Goal: Transaction & Acquisition: Purchase product/service

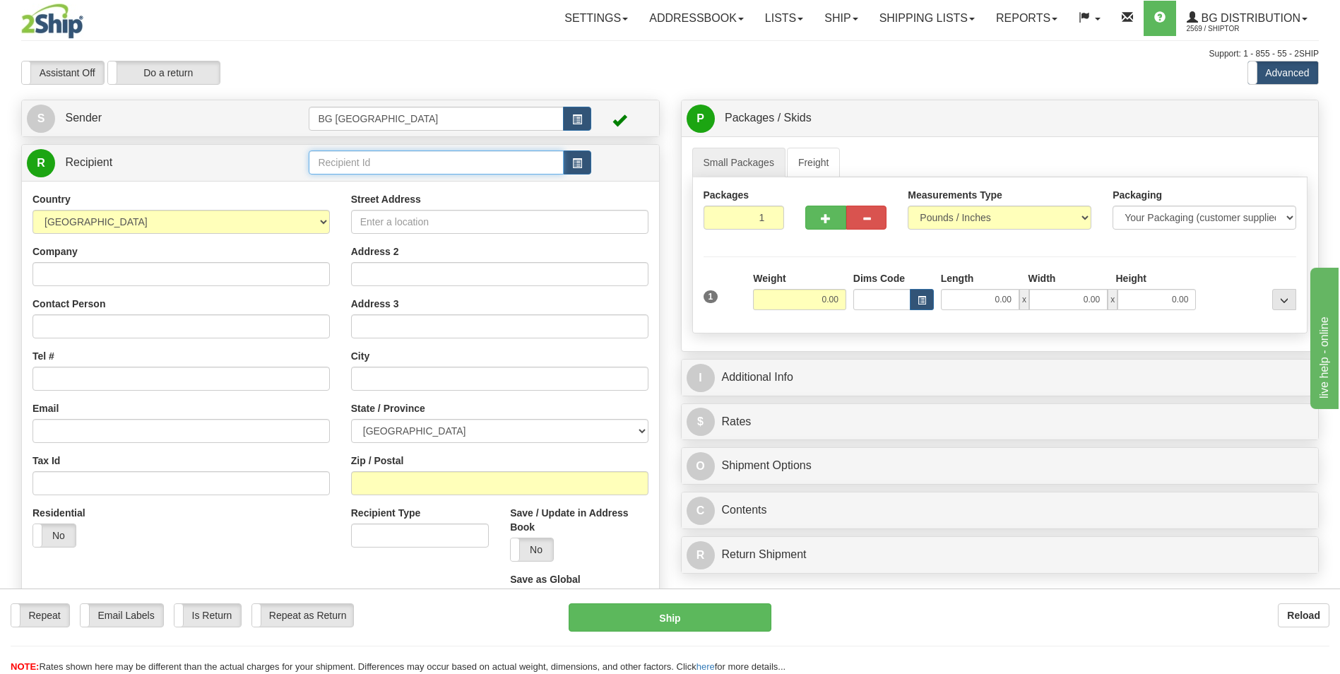
click at [401, 162] on input "text" at bounding box center [436, 162] width 254 height 24
click at [393, 174] on ul "60230" at bounding box center [436, 184] width 254 height 20
click at [386, 179] on div "60230" at bounding box center [433, 185] width 241 height 16
type input "60230"
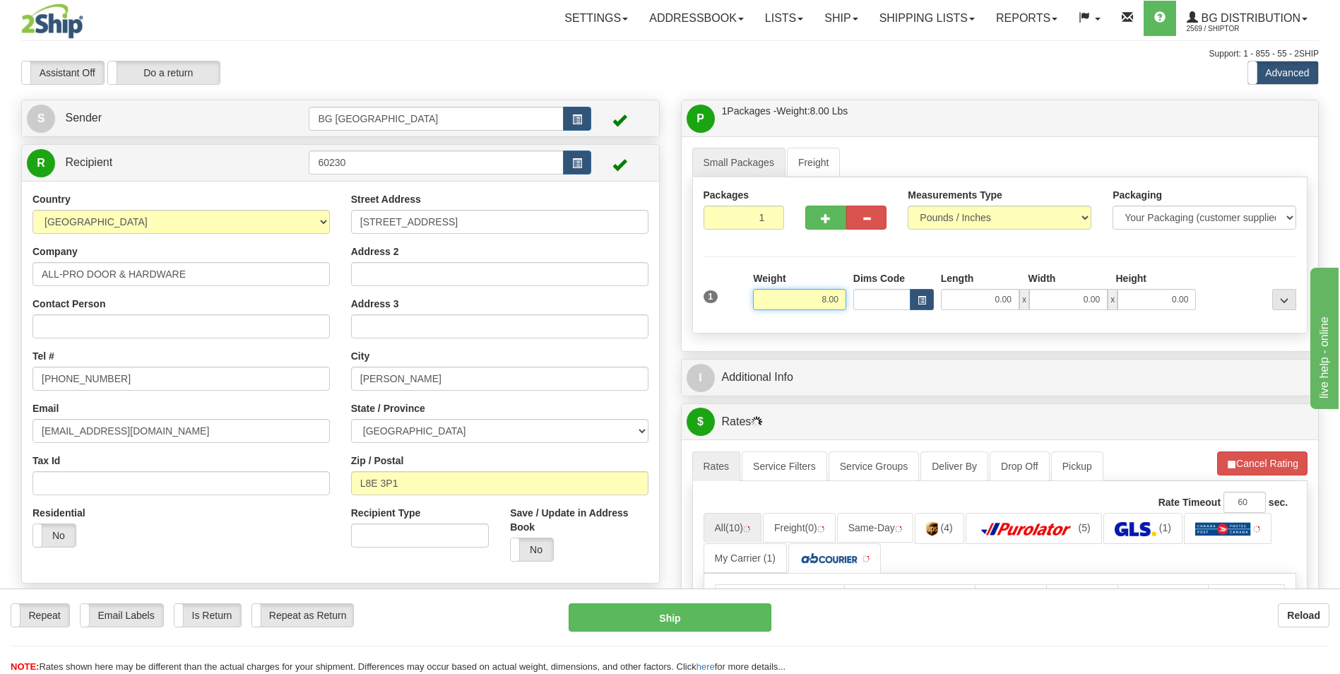
click at [831, 299] on input "8.00" at bounding box center [799, 299] width 93 height 21
type input "5.00"
type input "8.00"
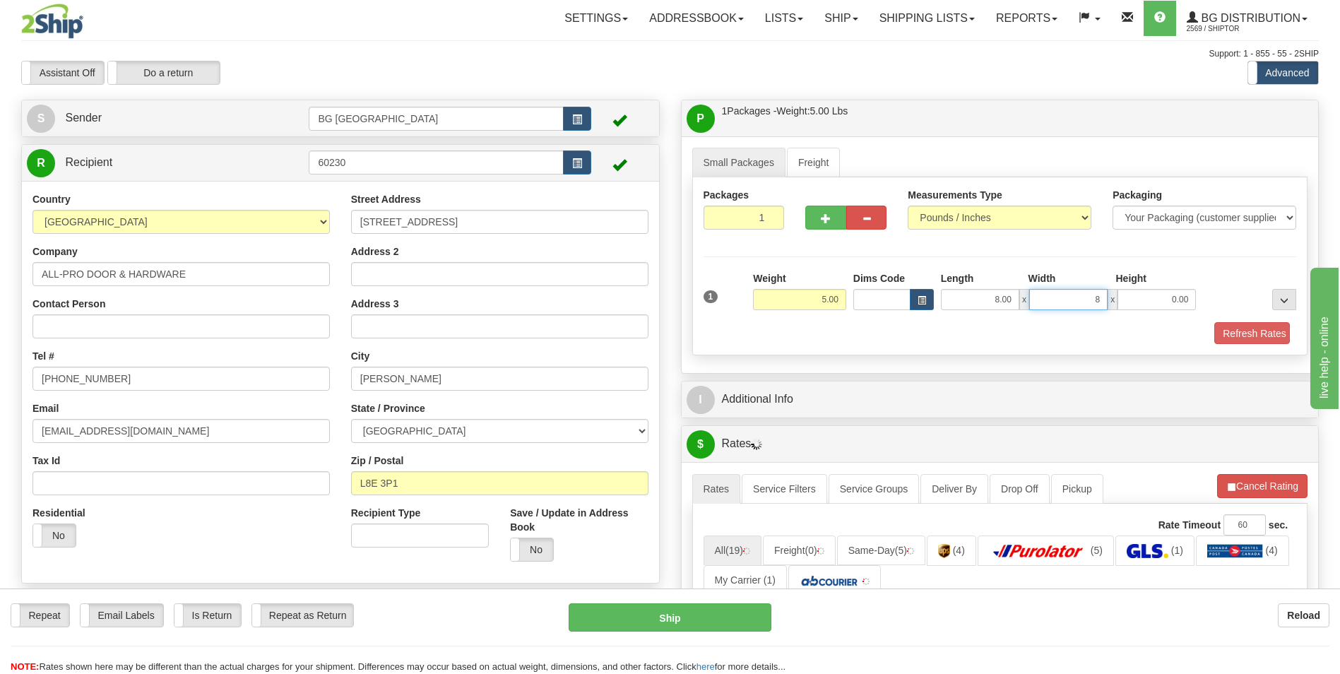
type input "8.00"
type input "4.00"
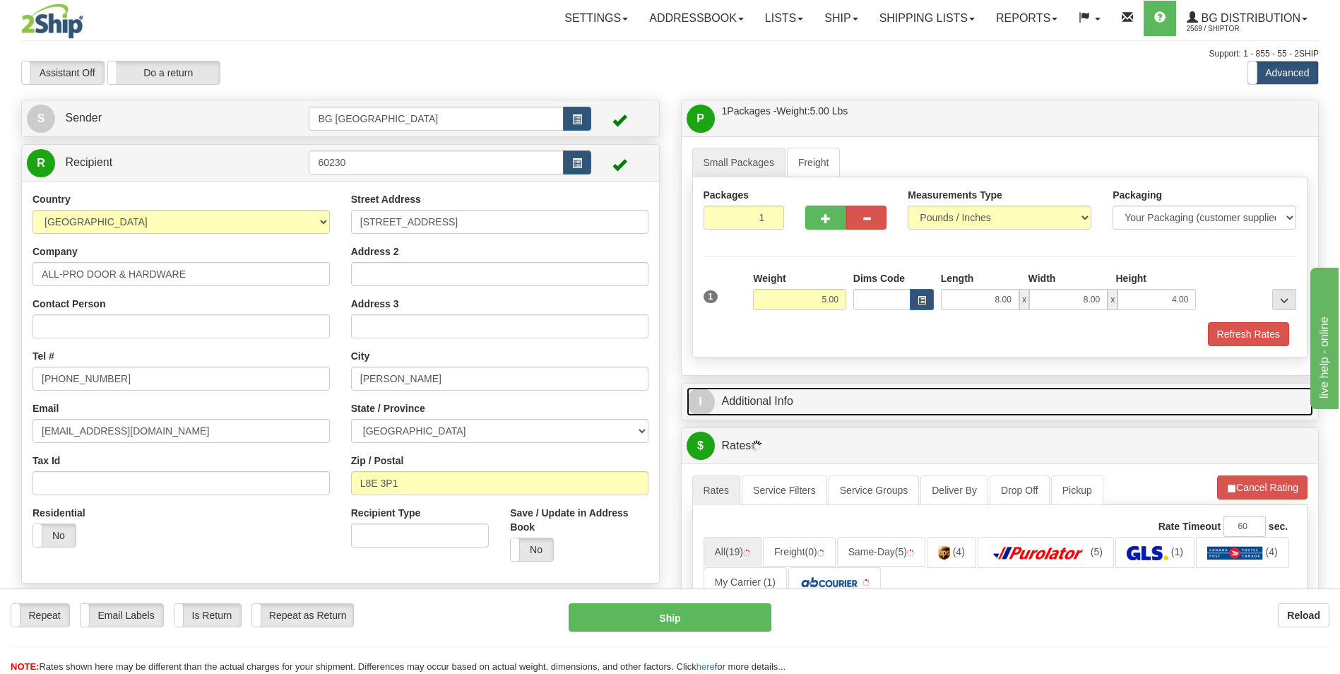
click at [816, 398] on link "I Additional Info" at bounding box center [1000, 401] width 627 height 29
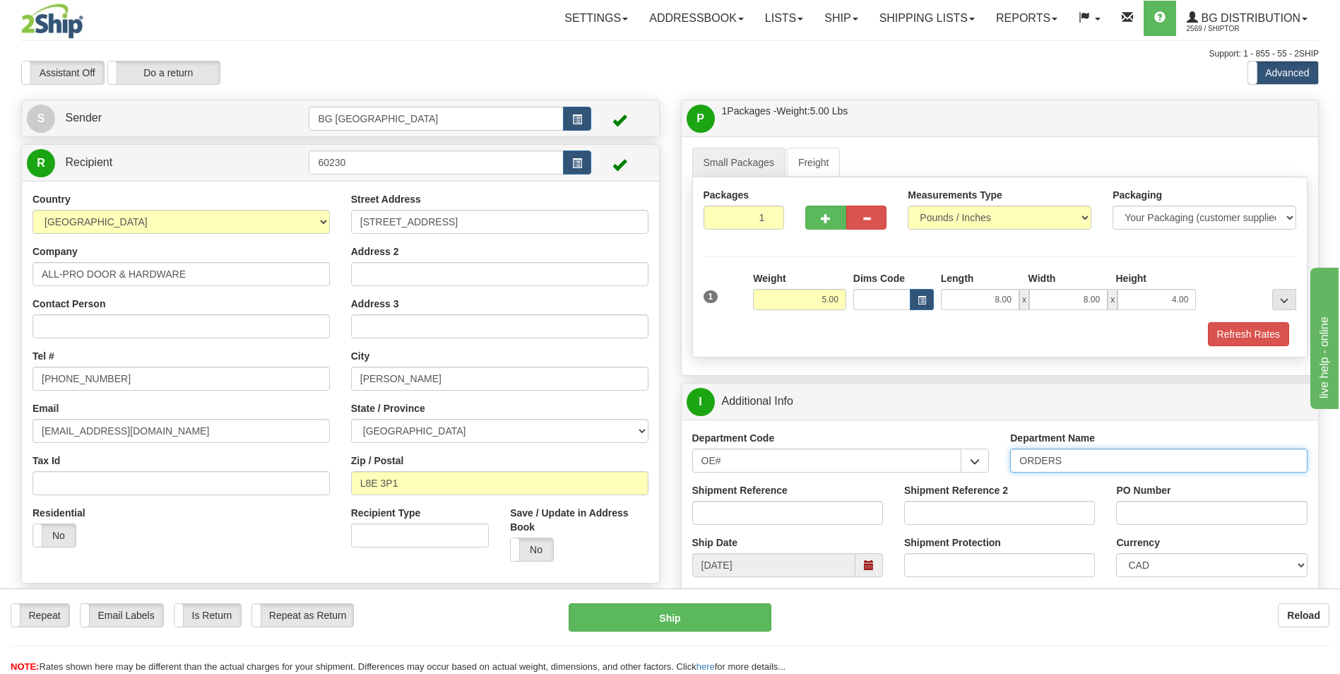
click at [1076, 457] on input "ORDERS" at bounding box center [1158, 461] width 297 height 24
type input "70180998-00"
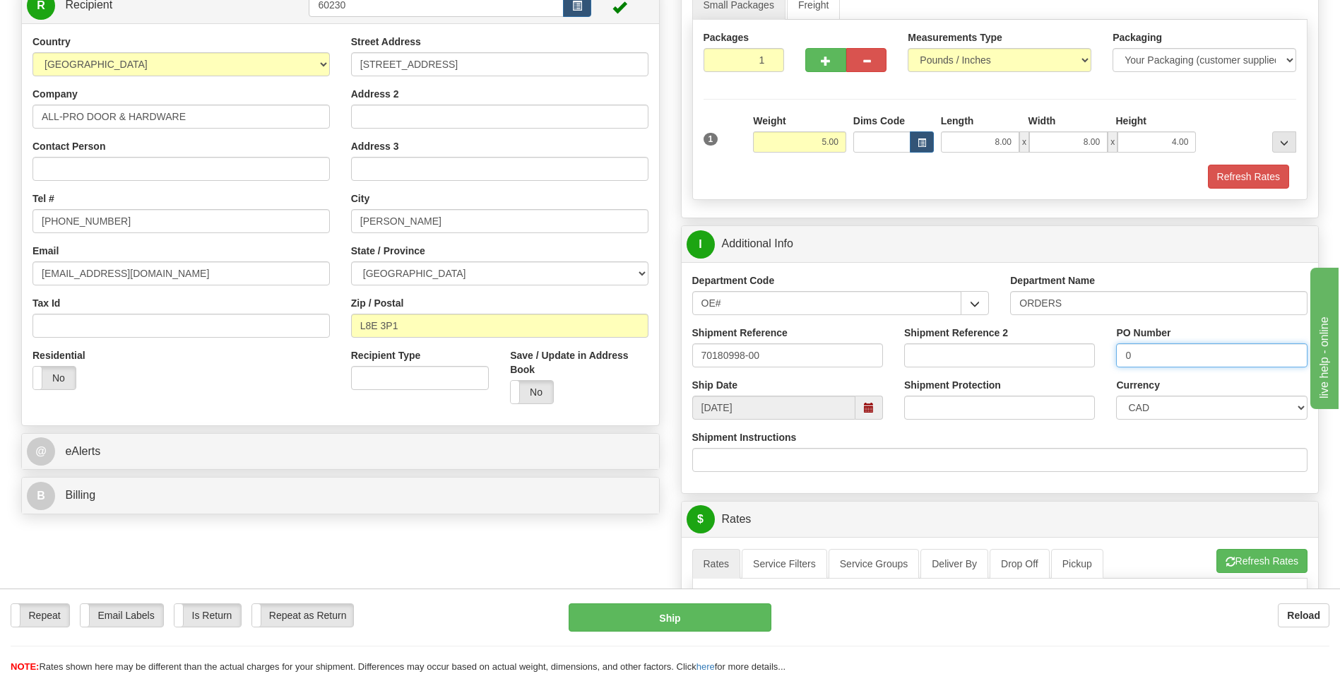
scroll to position [424, 0]
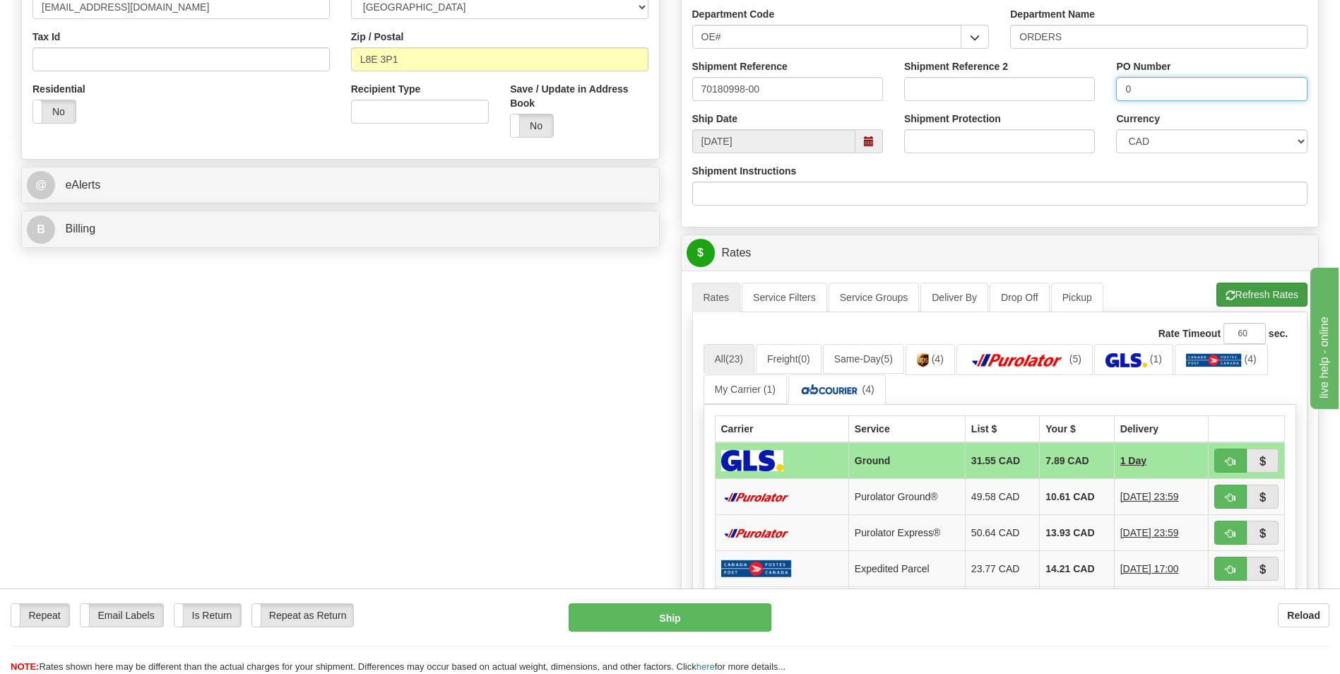
type input "0"
click at [1230, 291] on span "button" at bounding box center [1230, 295] width 10 height 9
click at [1040, 494] on td "9.57 CAD" at bounding box center [1077, 497] width 74 height 36
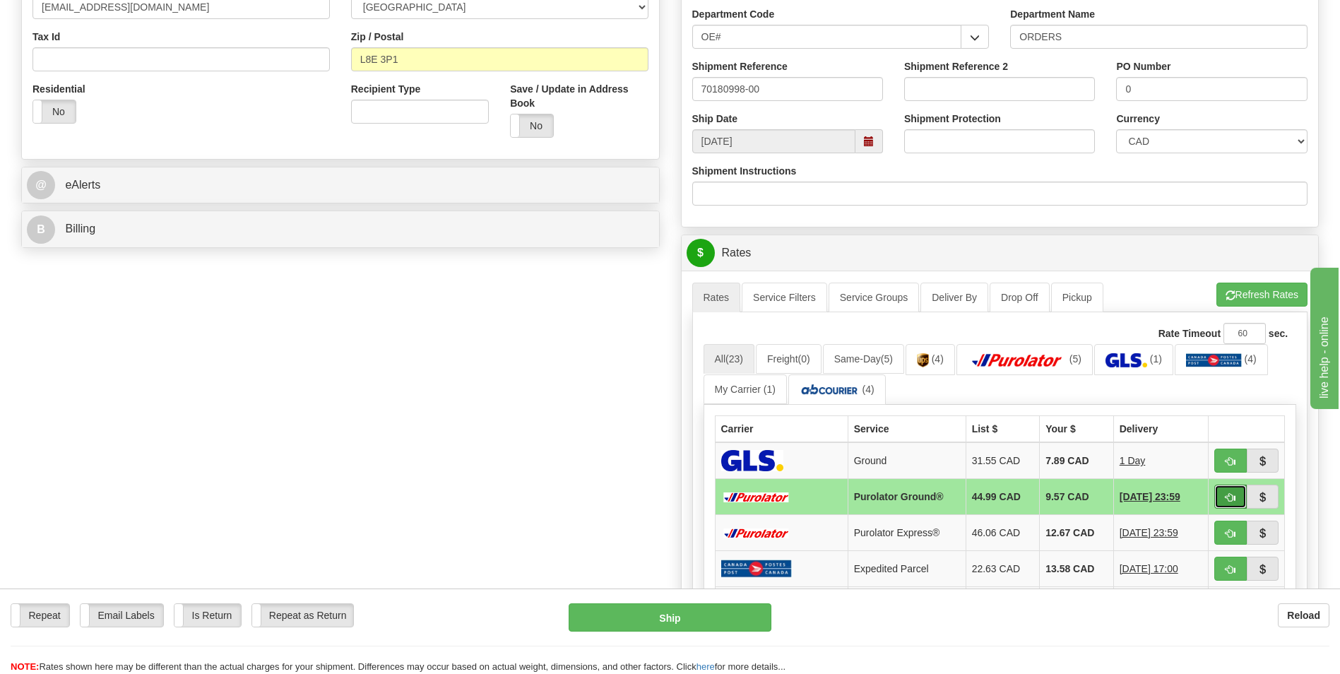
click at [1217, 499] on button "button" at bounding box center [1230, 497] width 32 height 24
type input "260"
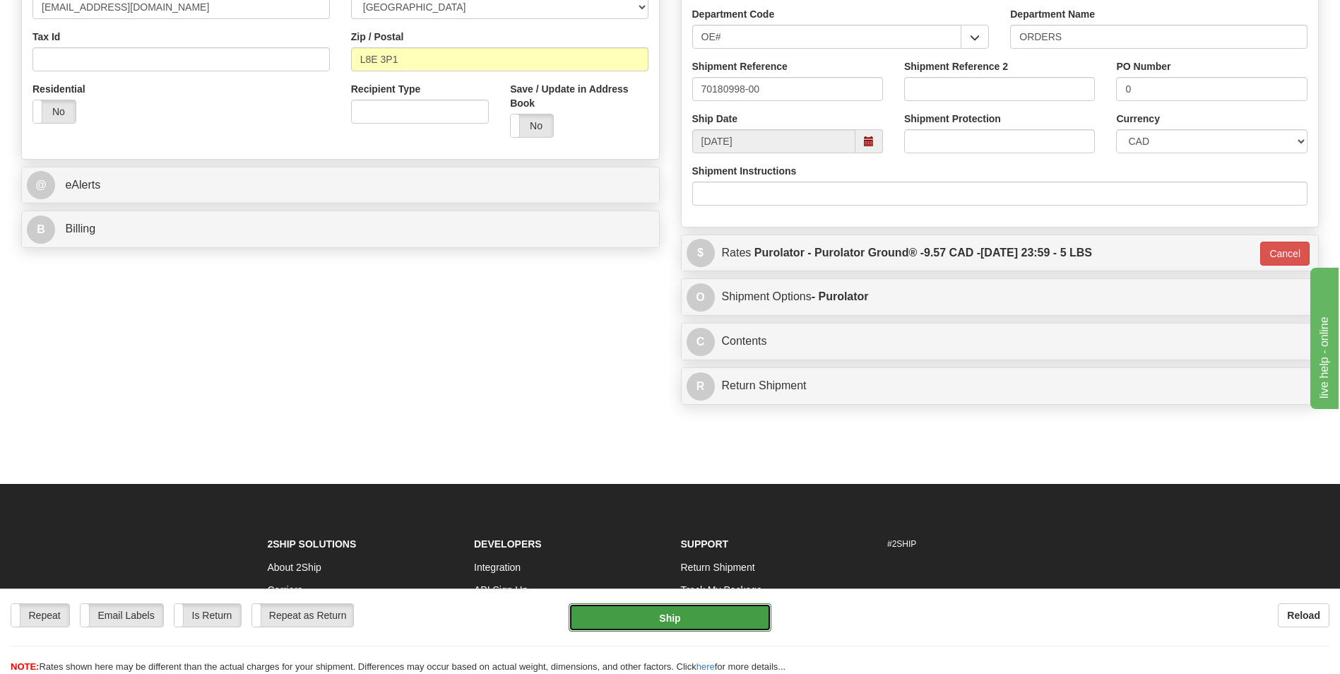
click at [745, 610] on button "Ship" at bounding box center [670, 617] width 202 height 28
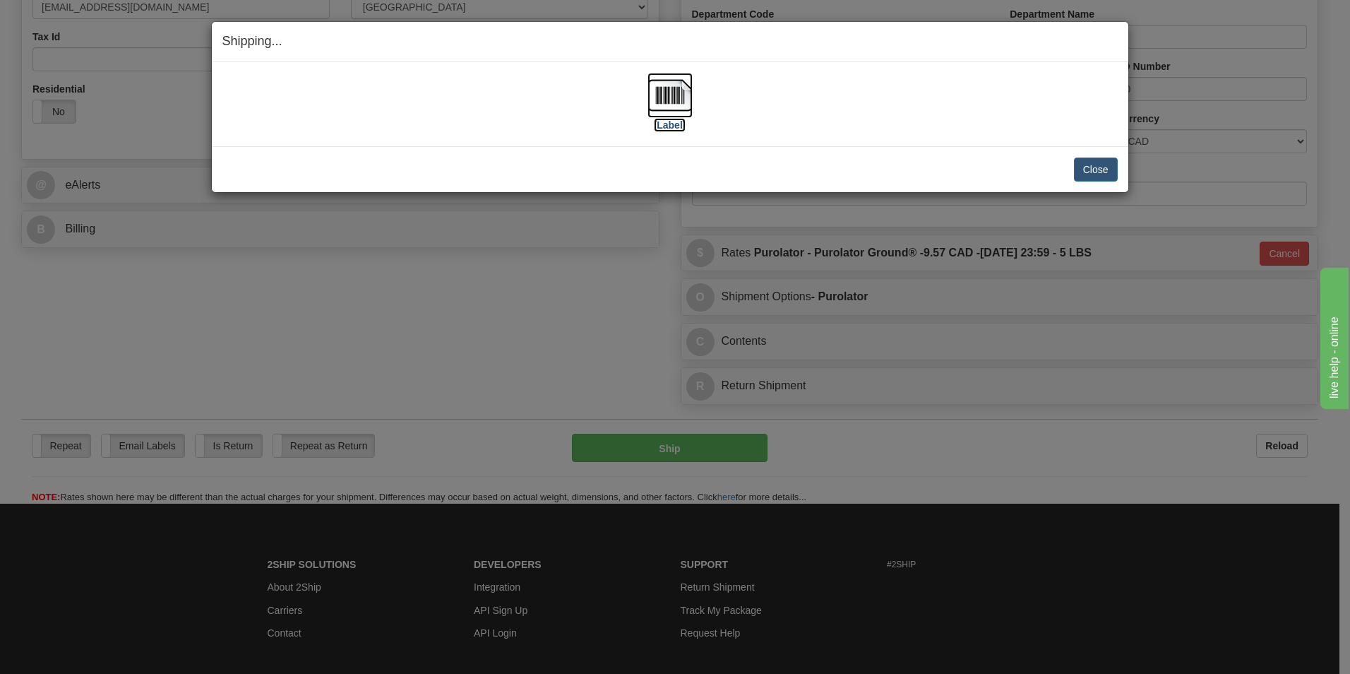
click at [679, 95] on img at bounding box center [670, 95] width 45 height 45
click at [1101, 166] on button "Close" at bounding box center [1096, 170] width 44 height 24
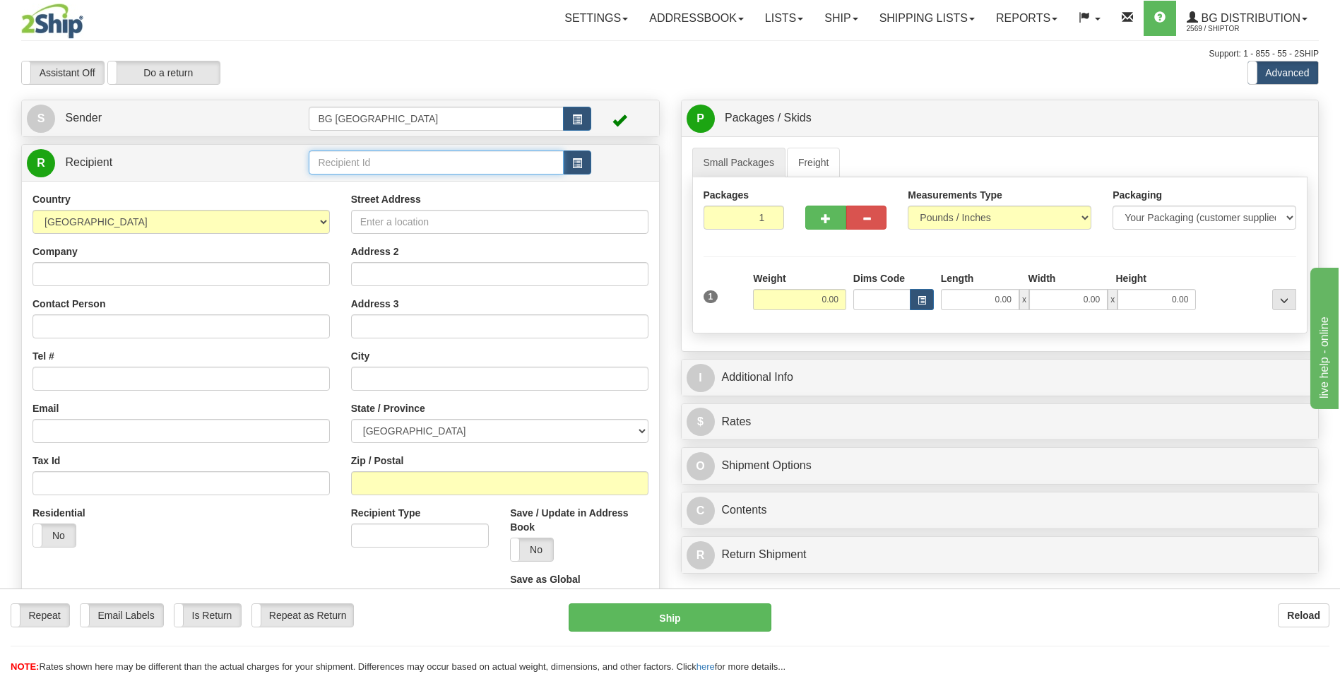
click at [351, 163] on input "text" at bounding box center [436, 162] width 254 height 24
click at [345, 184] on div "KNC CROWDER MFG. INC." at bounding box center [433, 185] width 241 height 16
type input "KNC CROWDER MFG. INC."
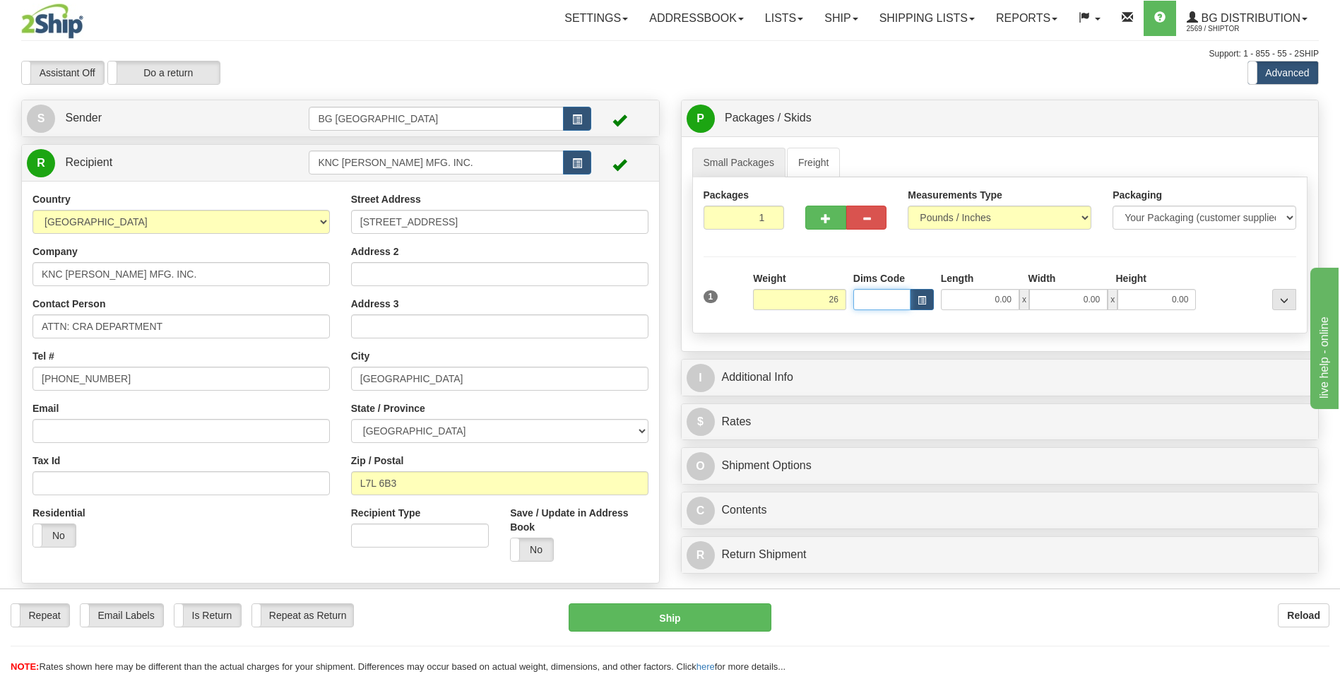
type input "26.00"
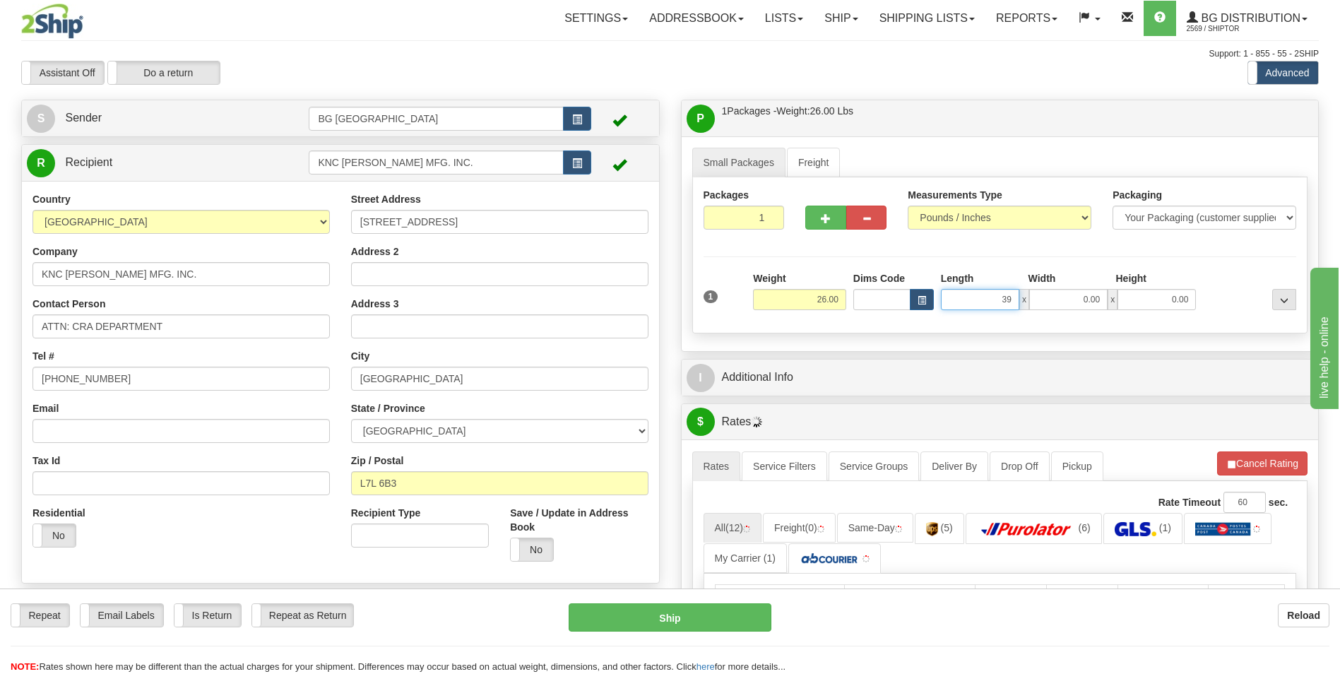
type input "39.00"
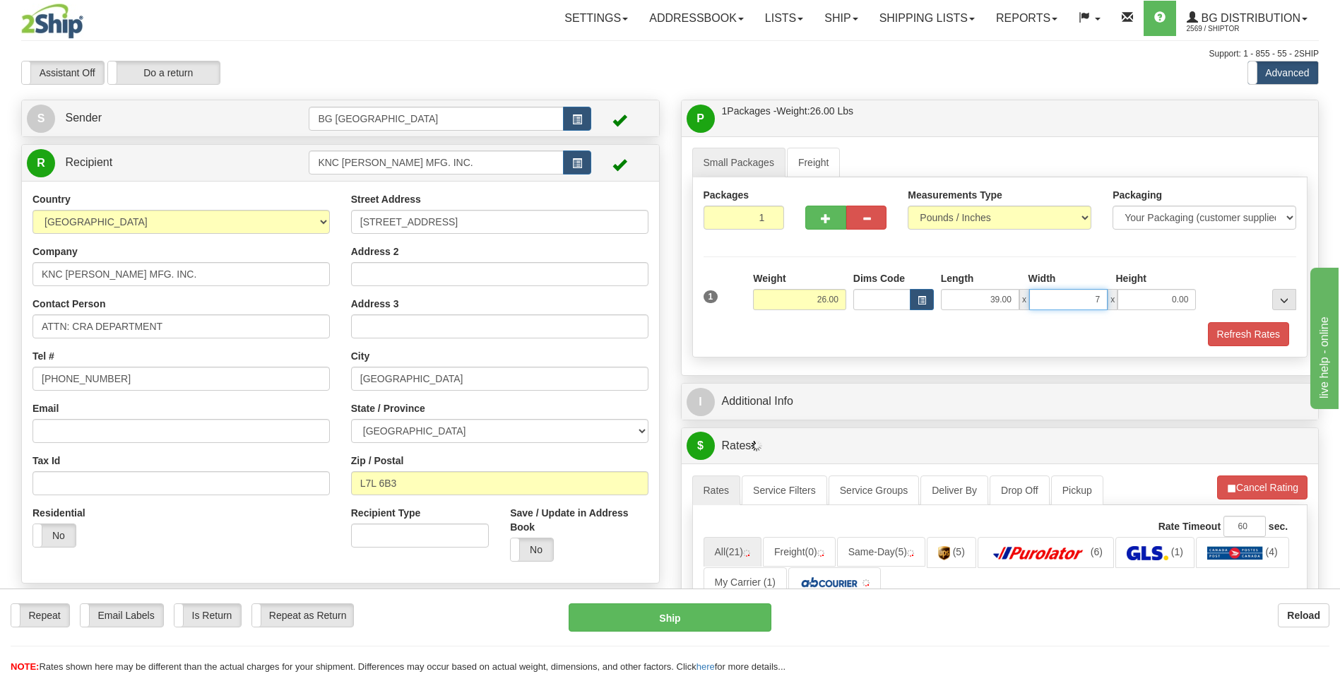
type input "7.00"
type input "5.00"
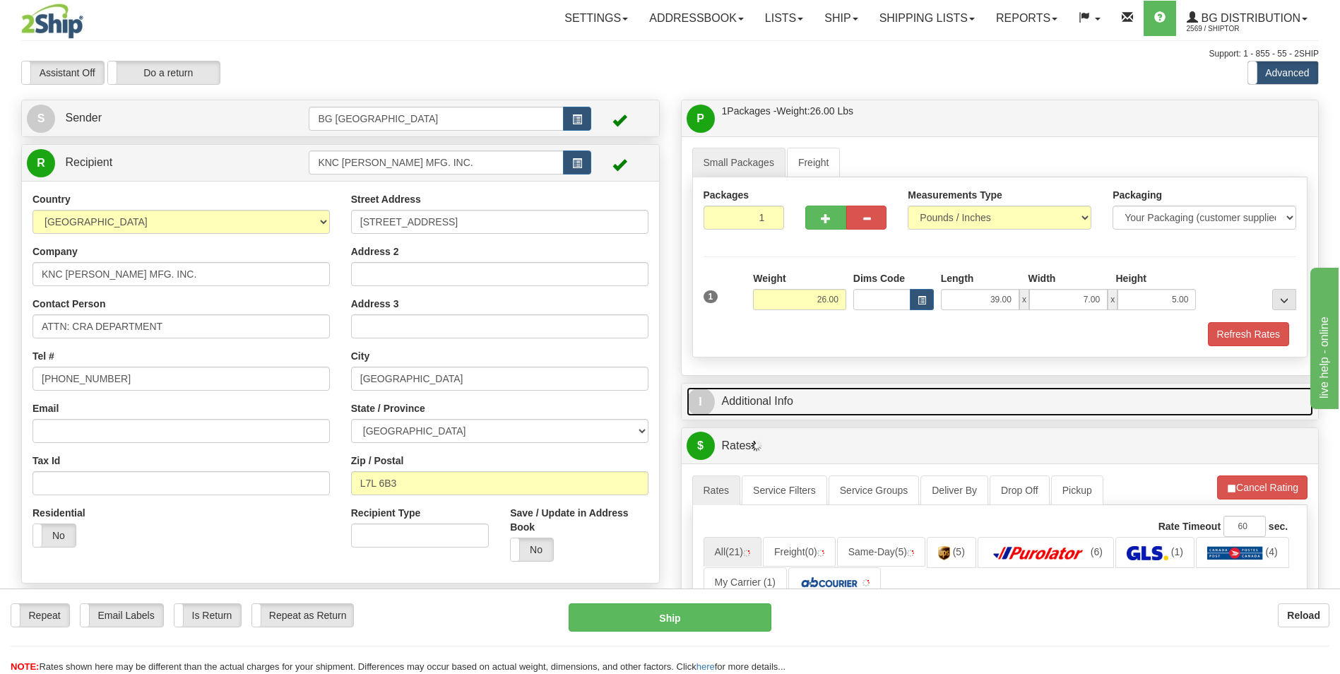
click at [805, 399] on link "I Additional Info" at bounding box center [1000, 401] width 627 height 29
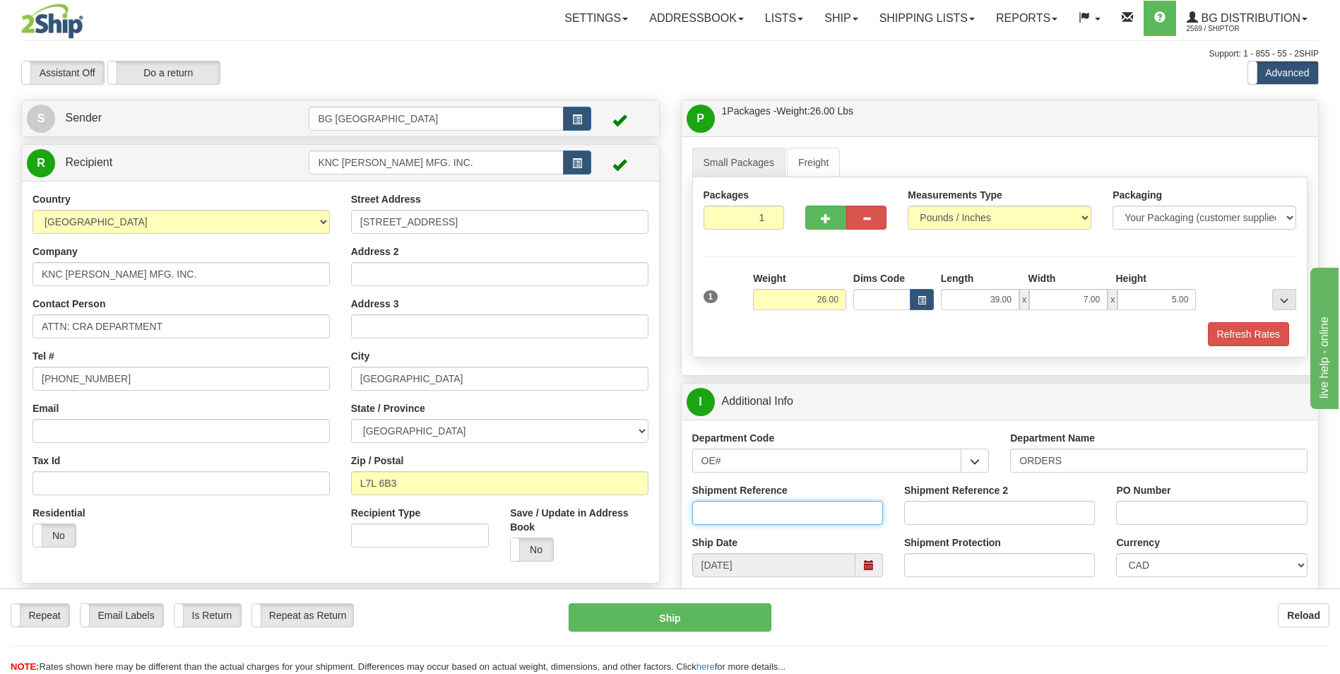
click at [754, 514] on input "Shipment Reference" at bounding box center [787, 513] width 191 height 24
type input "CRA250120"
click at [1116, 512] on input "PO Number" at bounding box center [1211, 513] width 191 height 24
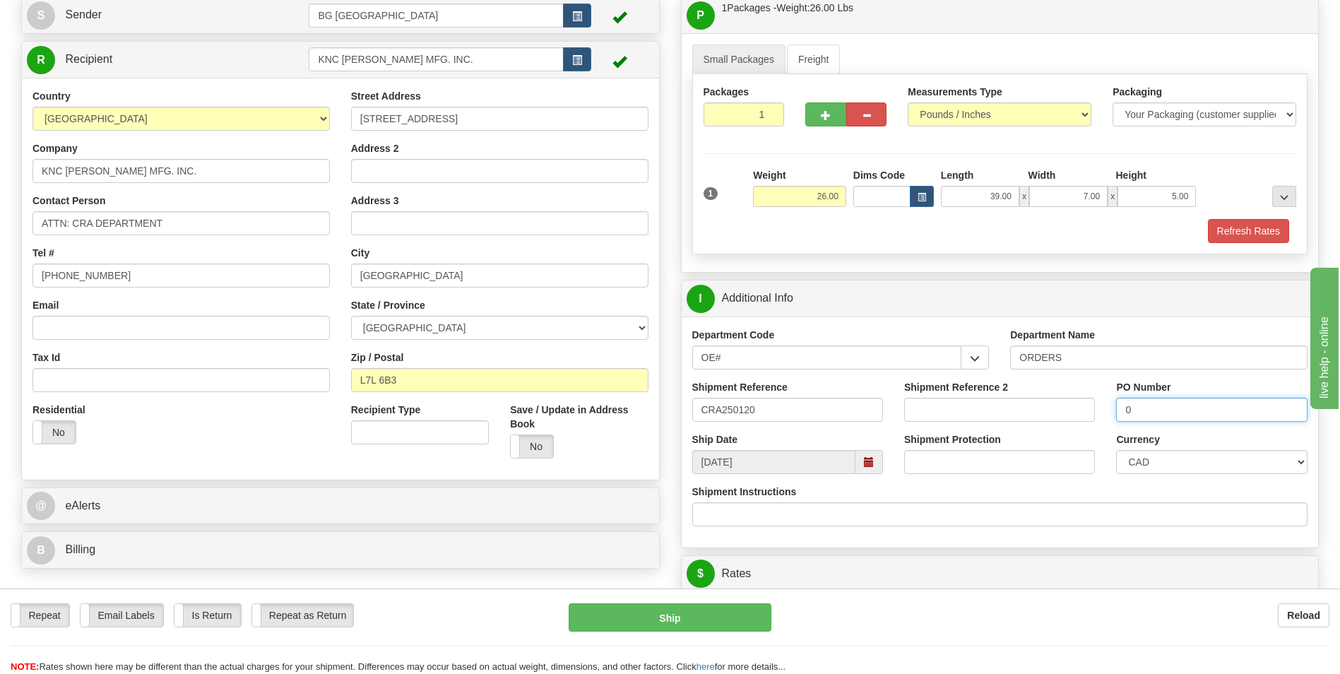
scroll to position [283, 0]
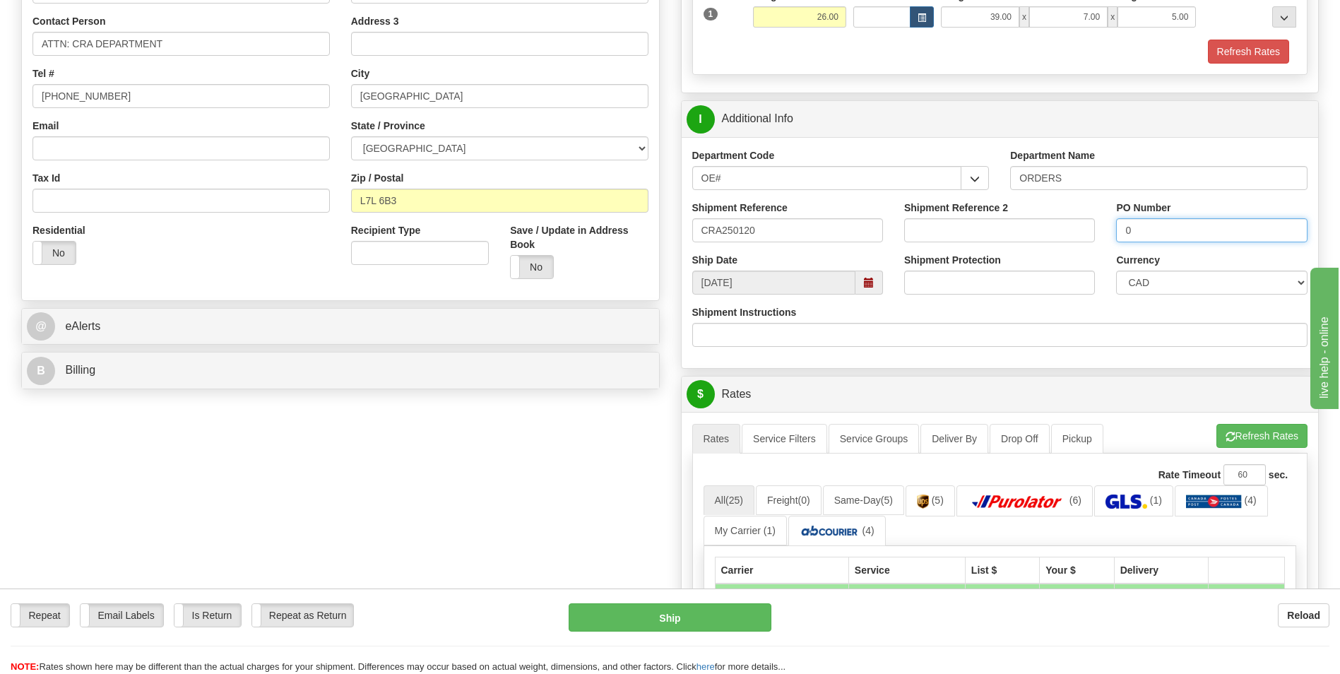
type input "0"
click at [1270, 422] on div "A change has been made which could impact your rate estimate. To ensure the est…" at bounding box center [1000, 670] width 637 height 516
click at [1267, 425] on button "Refresh Rates" at bounding box center [1261, 436] width 91 height 24
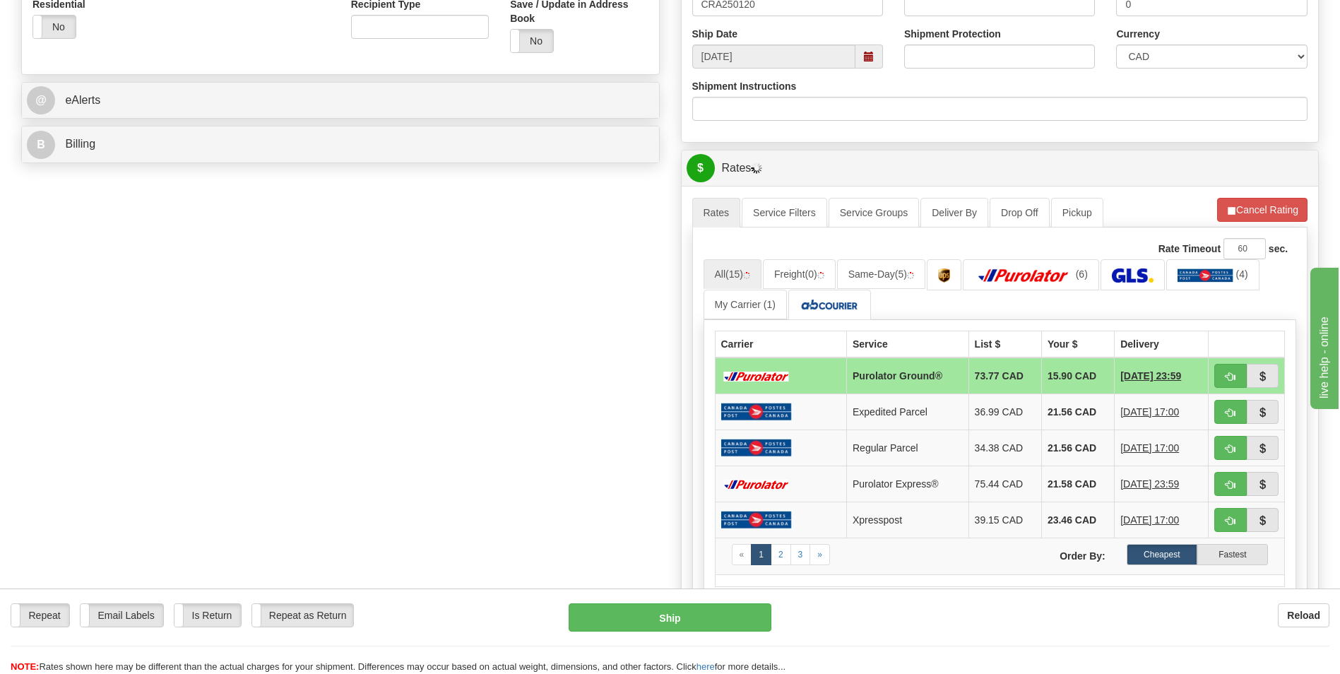
scroll to position [565, 0]
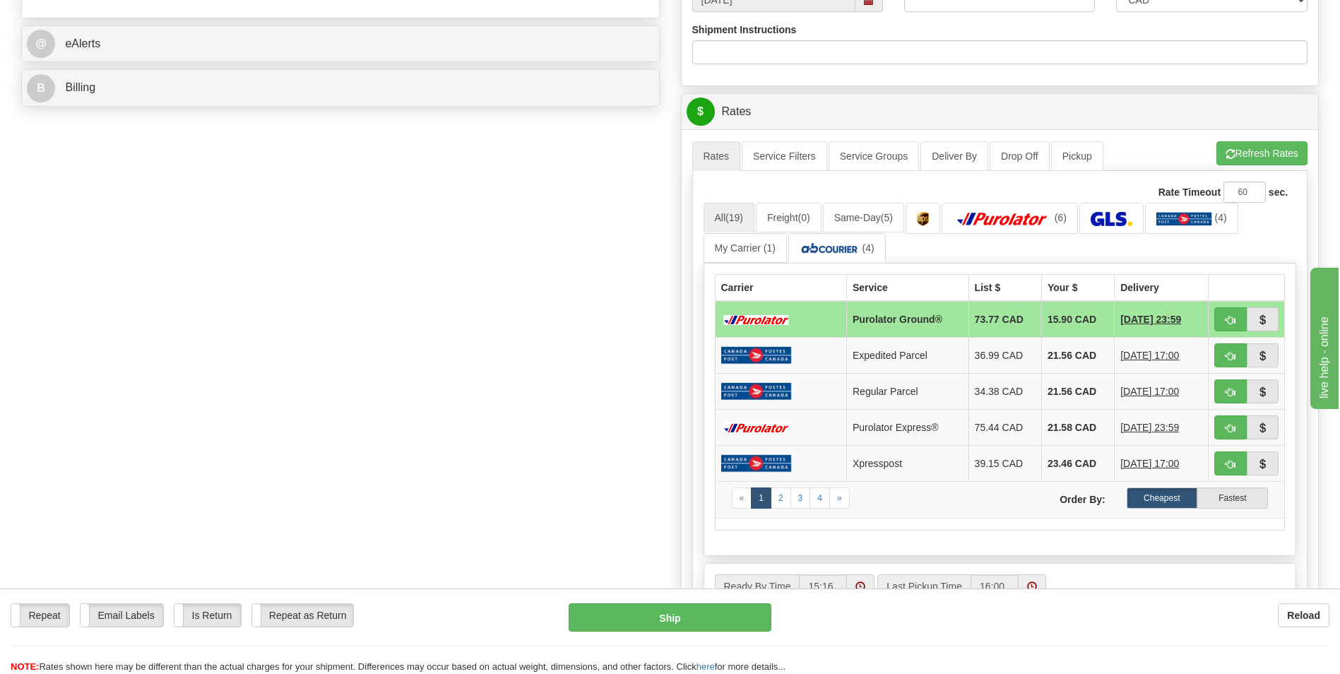
click at [1076, 331] on td "15.90 CAD" at bounding box center [1077, 319] width 73 height 37
click at [1228, 312] on button "button" at bounding box center [1230, 319] width 32 height 24
type input "260"
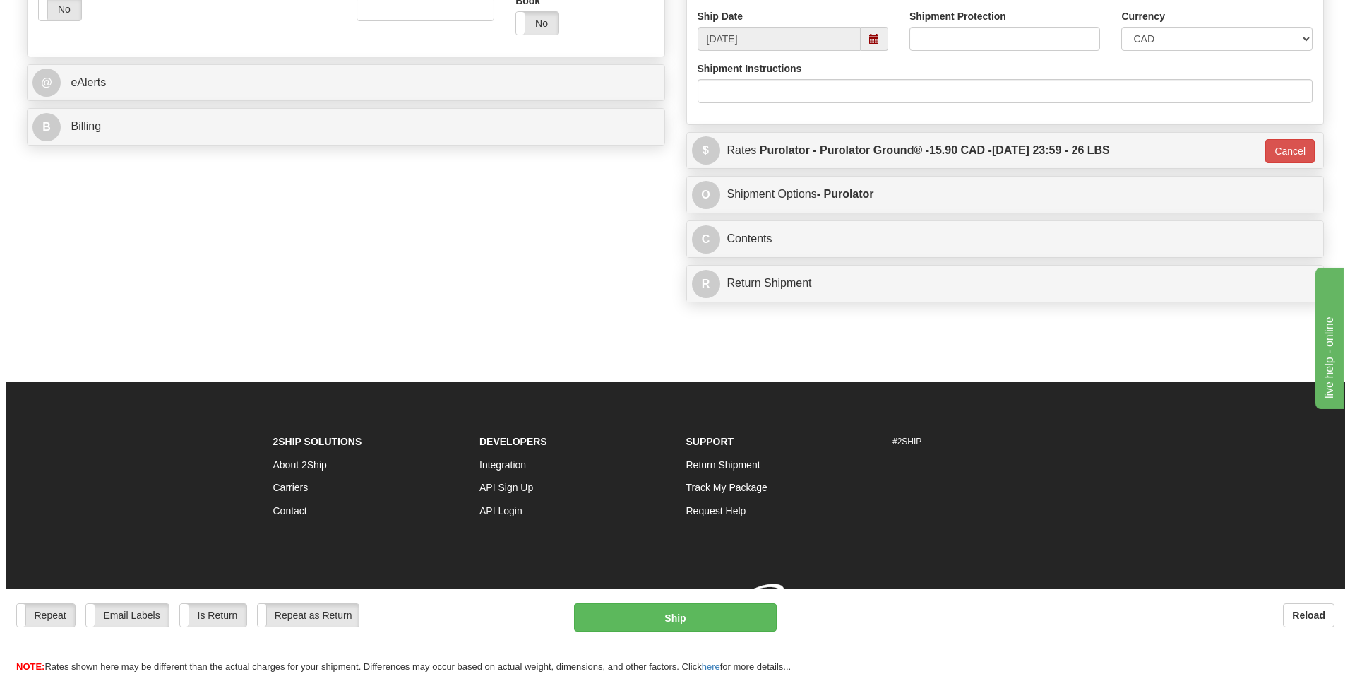
scroll to position [547, 0]
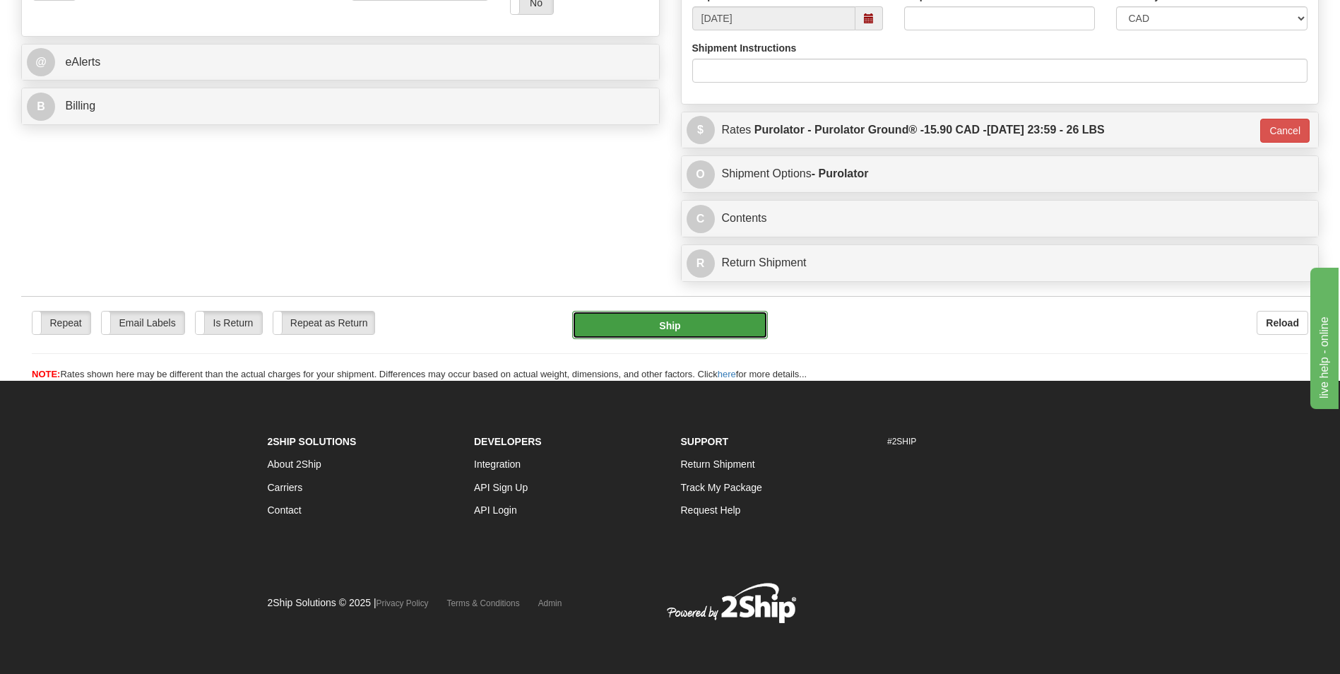
click at [620, 322] on button "Ship" at bounding box center [669, 325] width 195 height 28
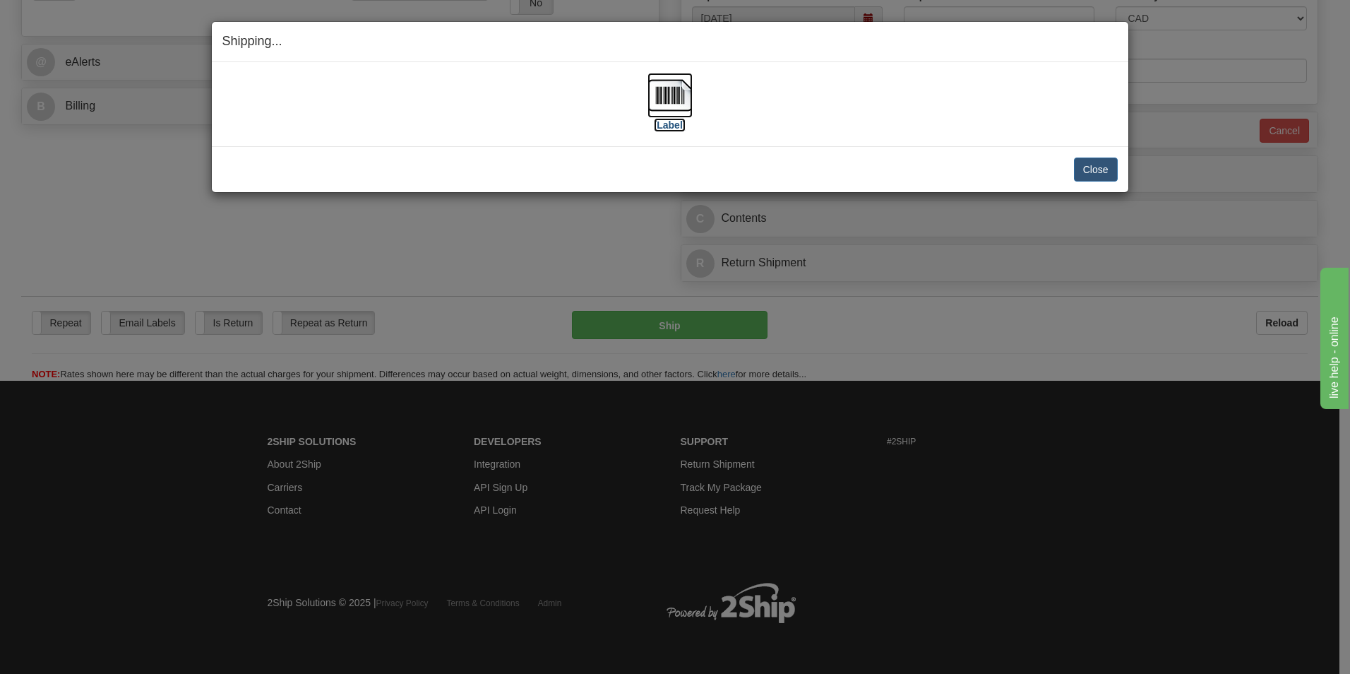
click at [679, 90] on img at bounding box center [670, 95] width 45 height 45
click at [1093, 161] on button "Close" at bounding box center [1096, 170] width 44 height 24
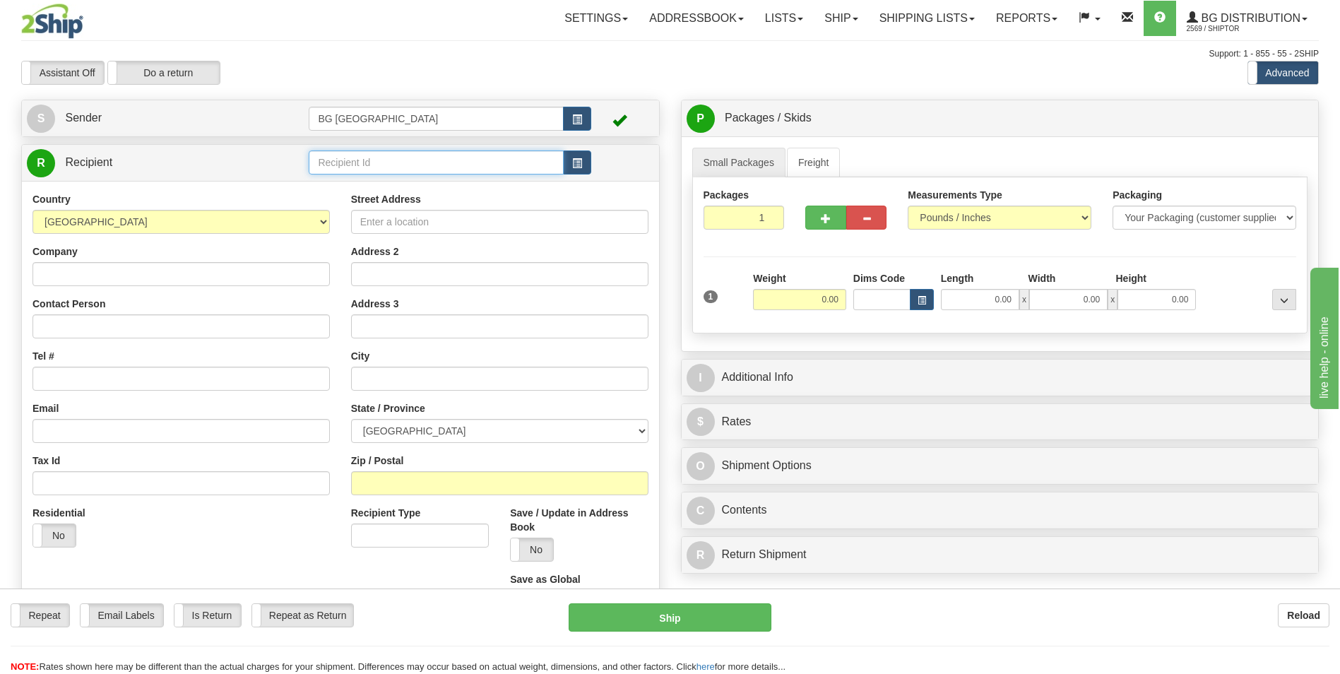
click at [346, 165] on input "text" at bounding box center [436, 162] width 254 height 24
click at [345, 178] on div "910618" at bounding box center [433, 185] width 241 height 16
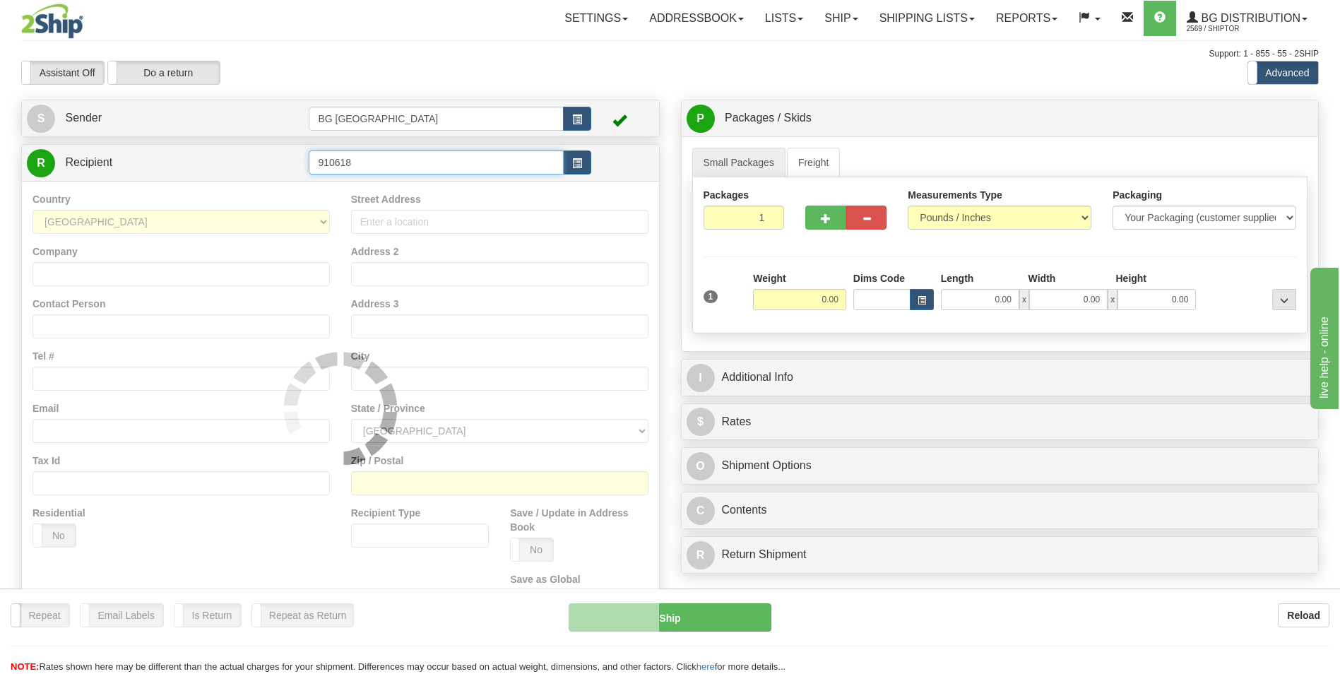
type input "910618"
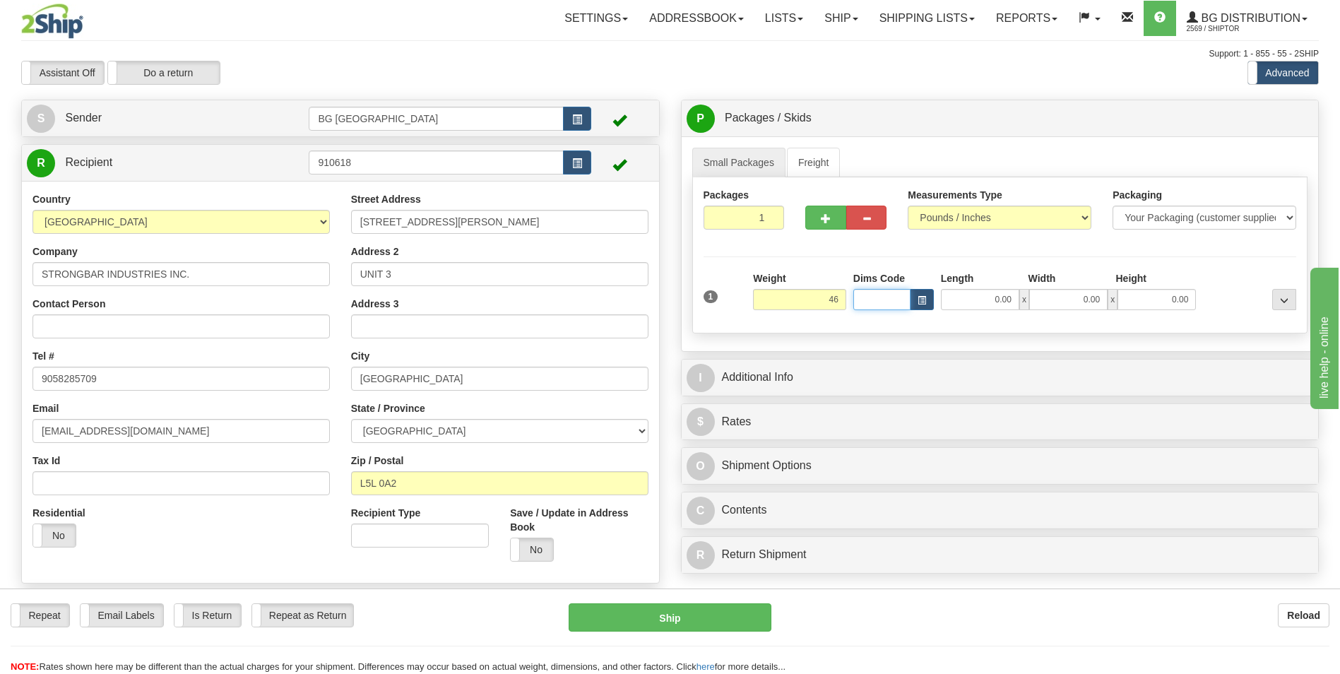
type input "46.00"
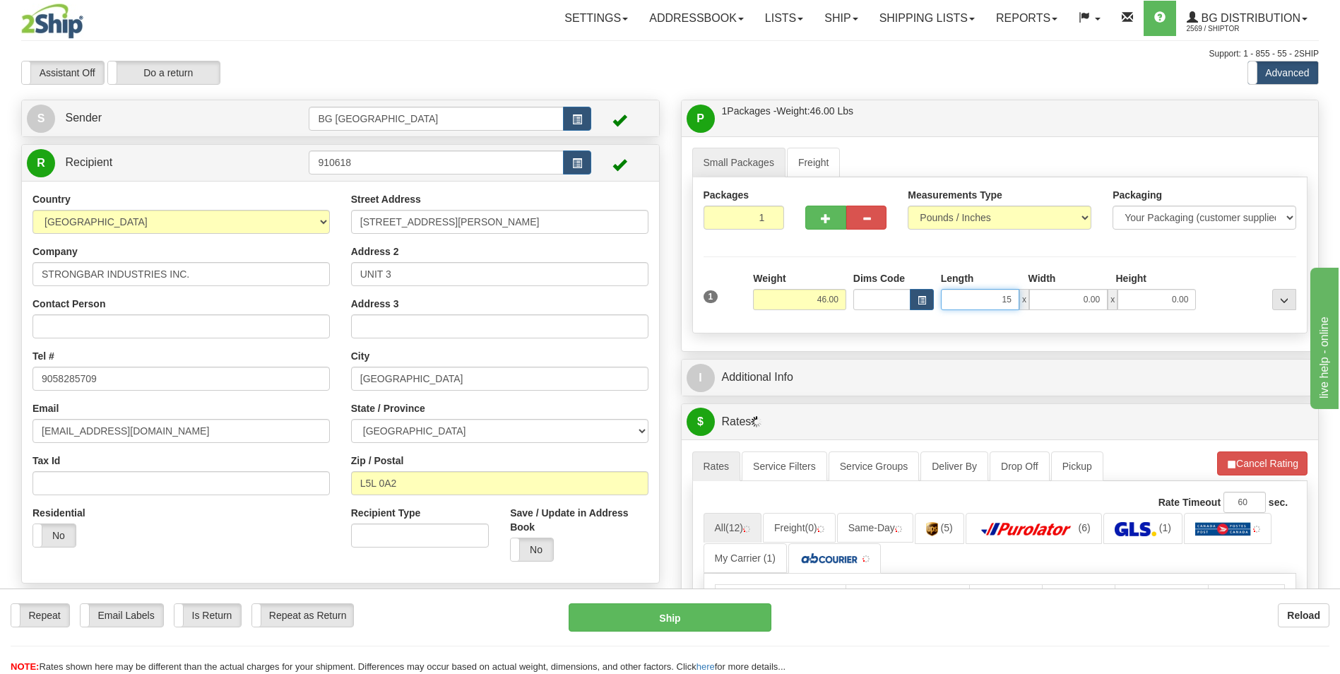
type input "15.00"
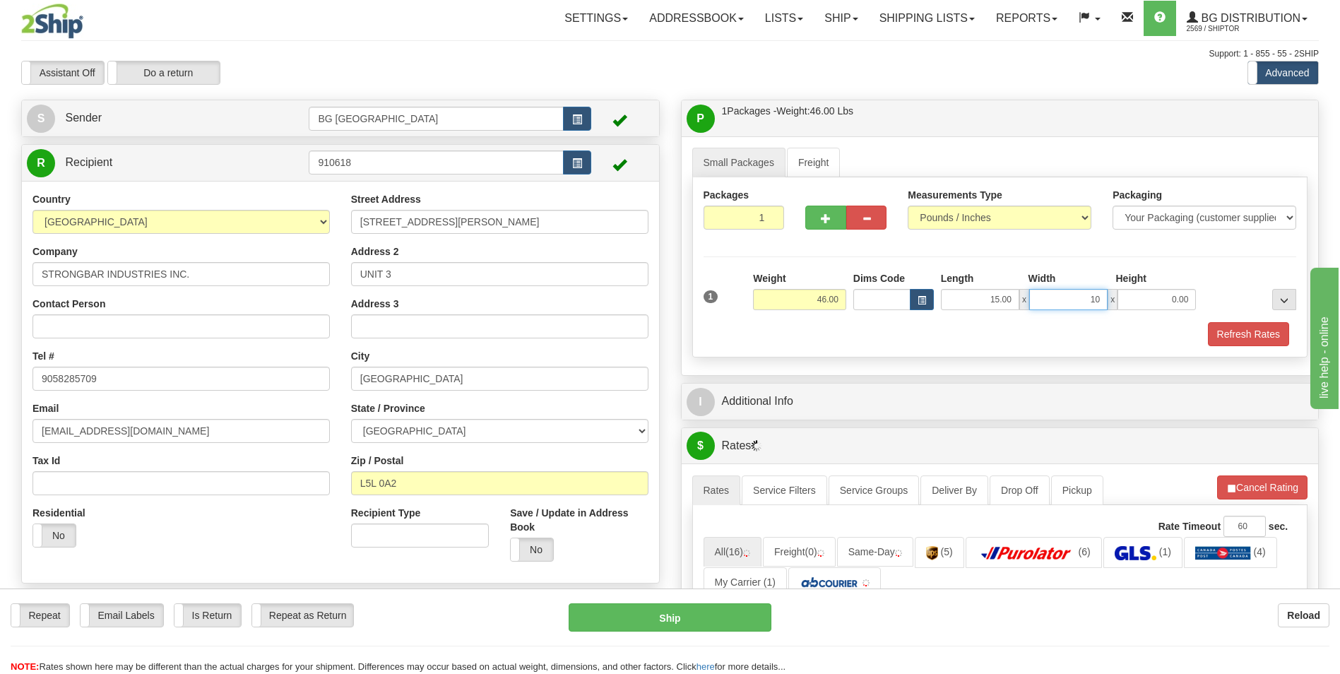
type input "10.00"
click at [826, 229] on button "button" at bounding box center [825, 218] width 40 height 24
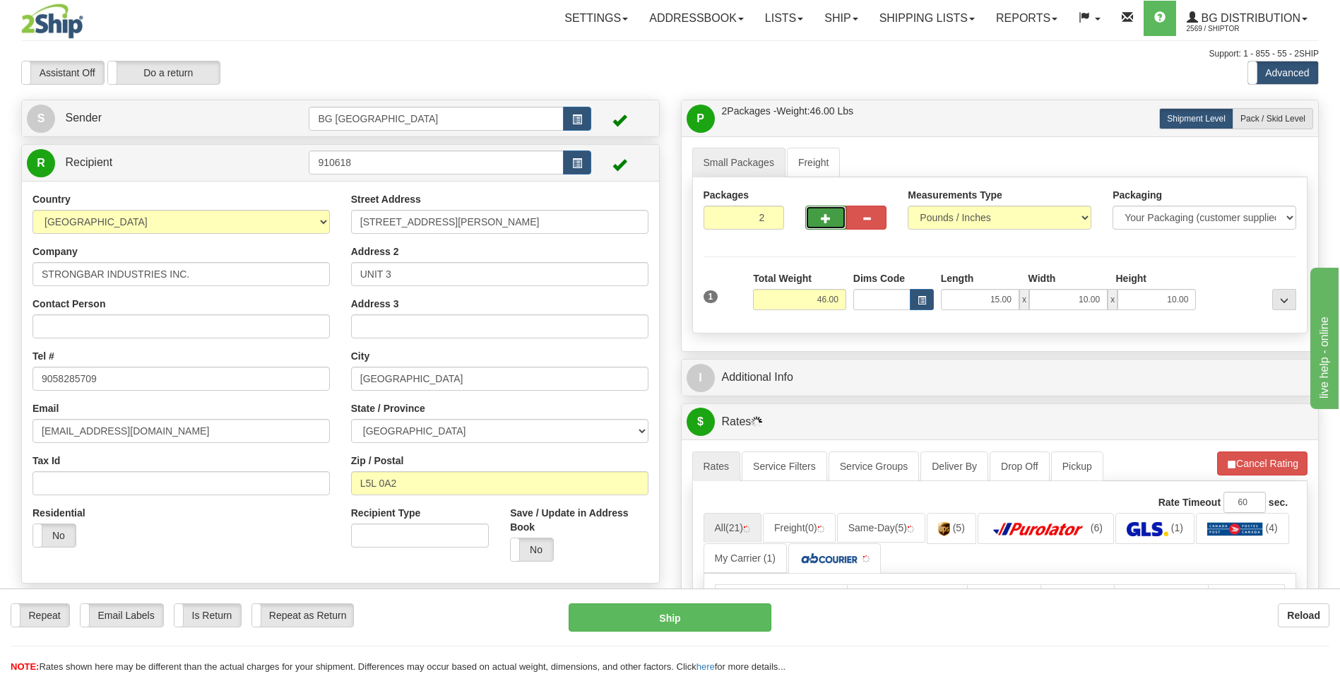
click at [829, 220] on span "button" at bounding box center [826, 218] width 10 height 9
type input "4"
click at [1263, 121] on span "Pack / Skid Level" at bounding box center [1272, 119] width 65 height 10
radio input "true"
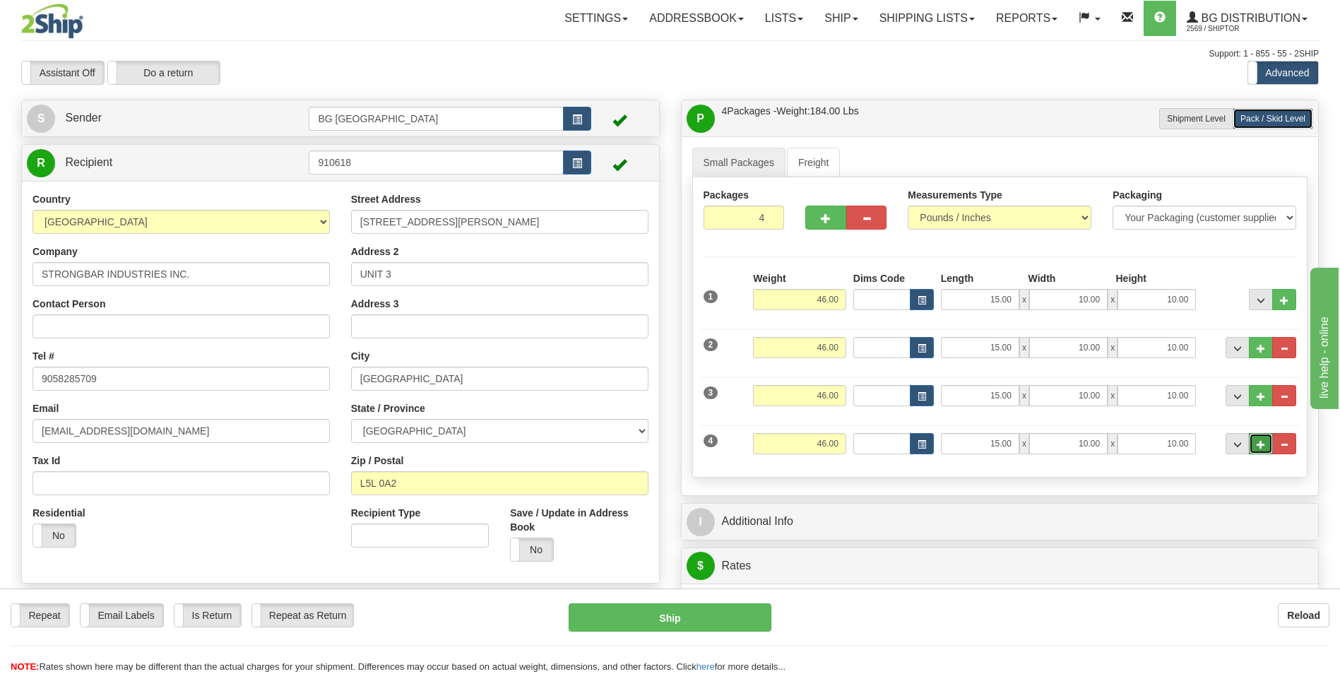
click at [1259, 446] on span "..." at bounding box center [1261, 445] width 8 height 8
type input "5"
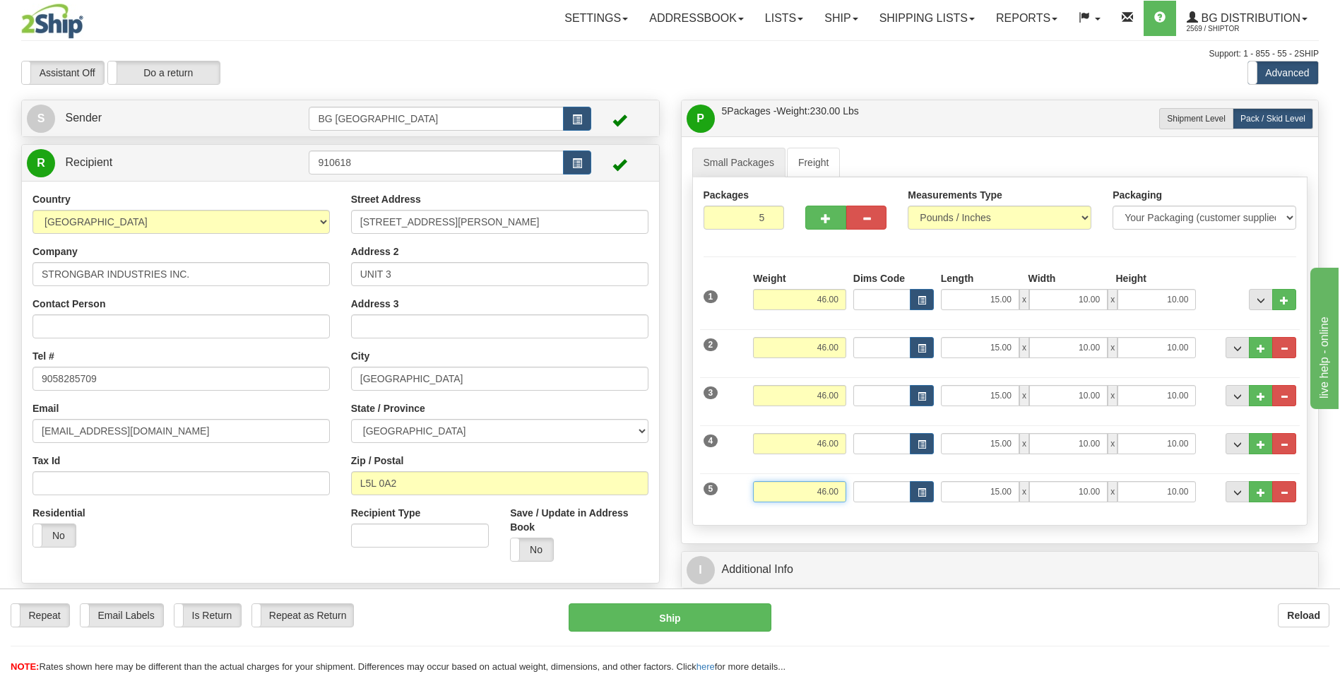
click at [814, 486] on input "46.00" at bounding box center [799, 491] width 93 height 21
type input "21.00"
type input "16.00"
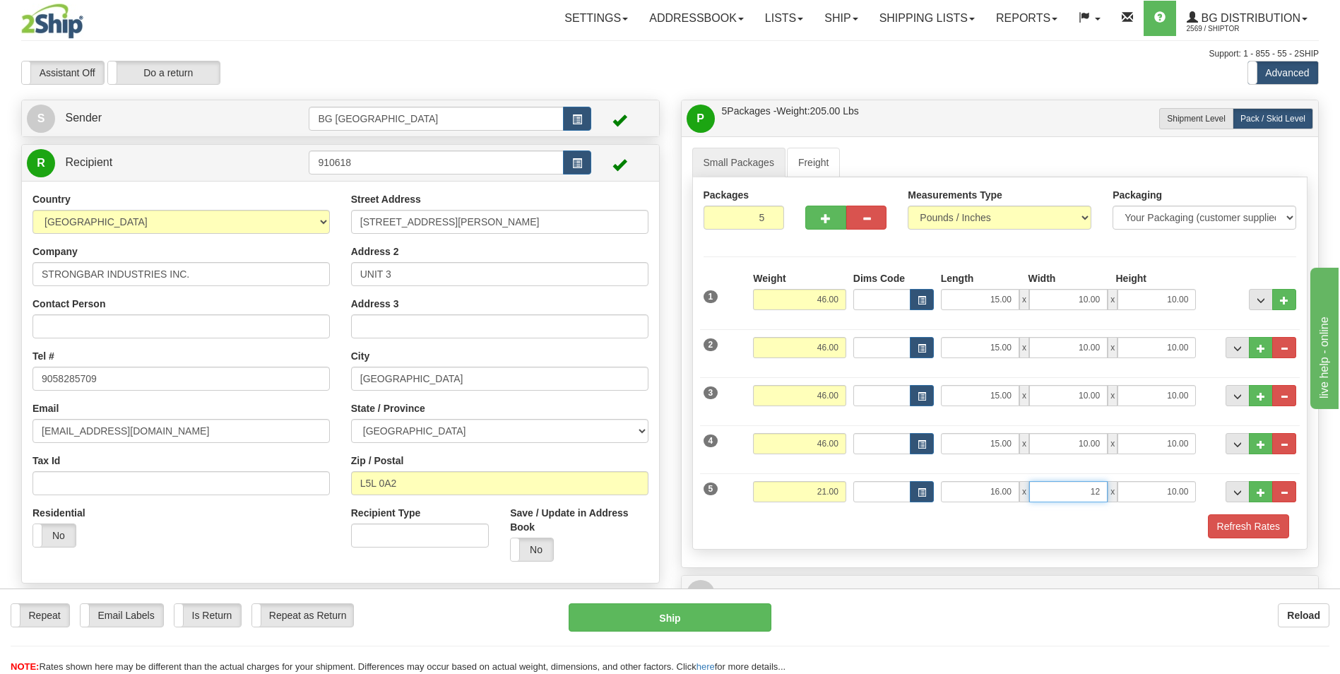
type input "12.00"
type input "9.00"
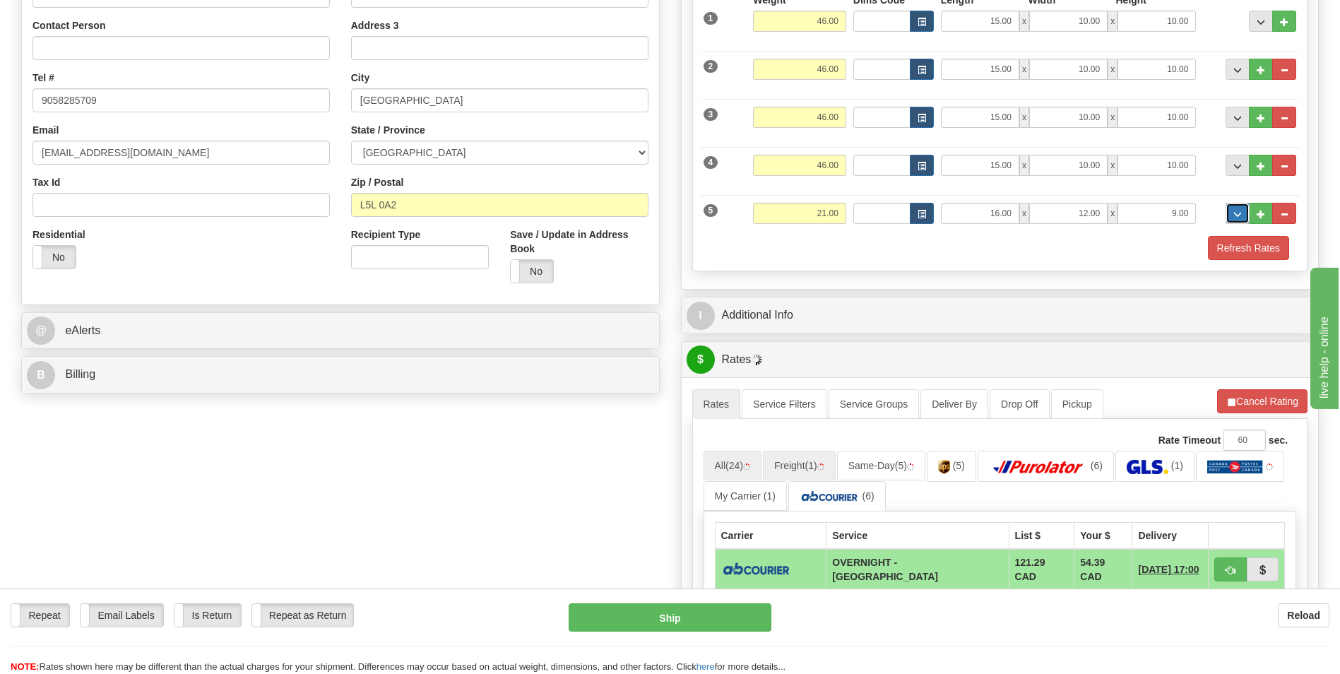
scroll to position [283, 0]
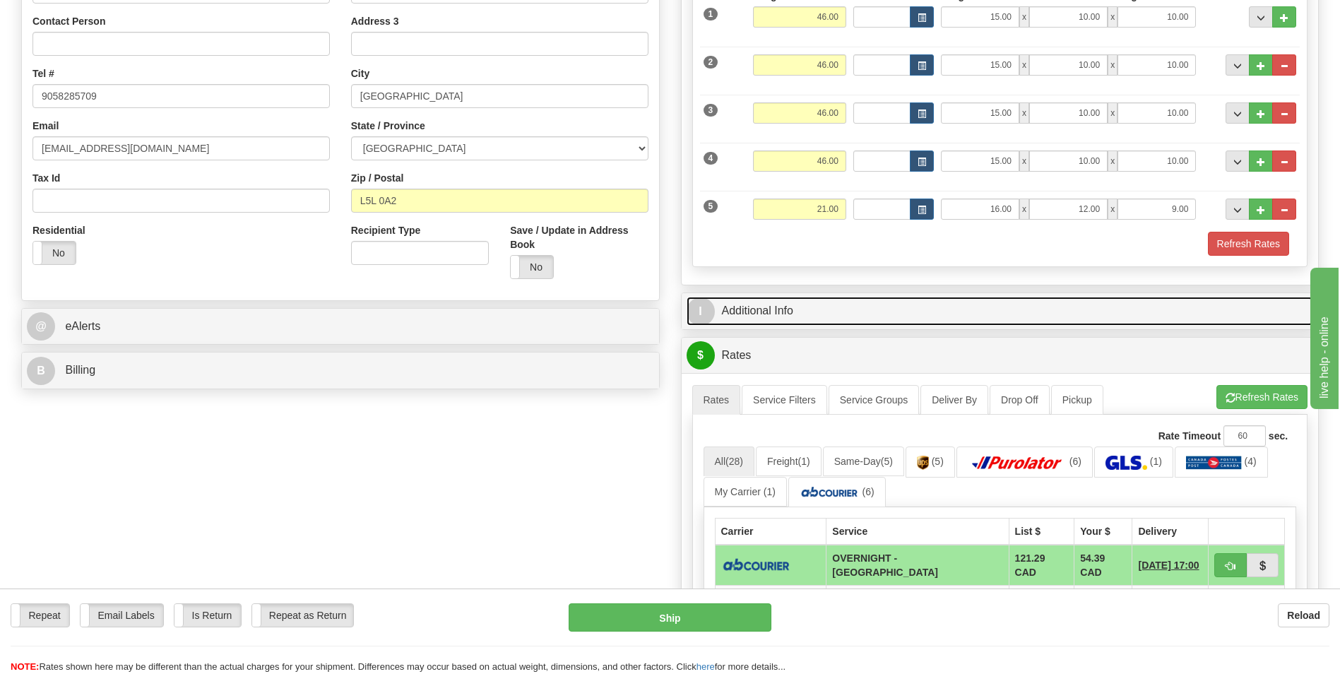
click at [788, 314] on link "I Additional Info" at bounding box center [1000, 311] width 627 height 29
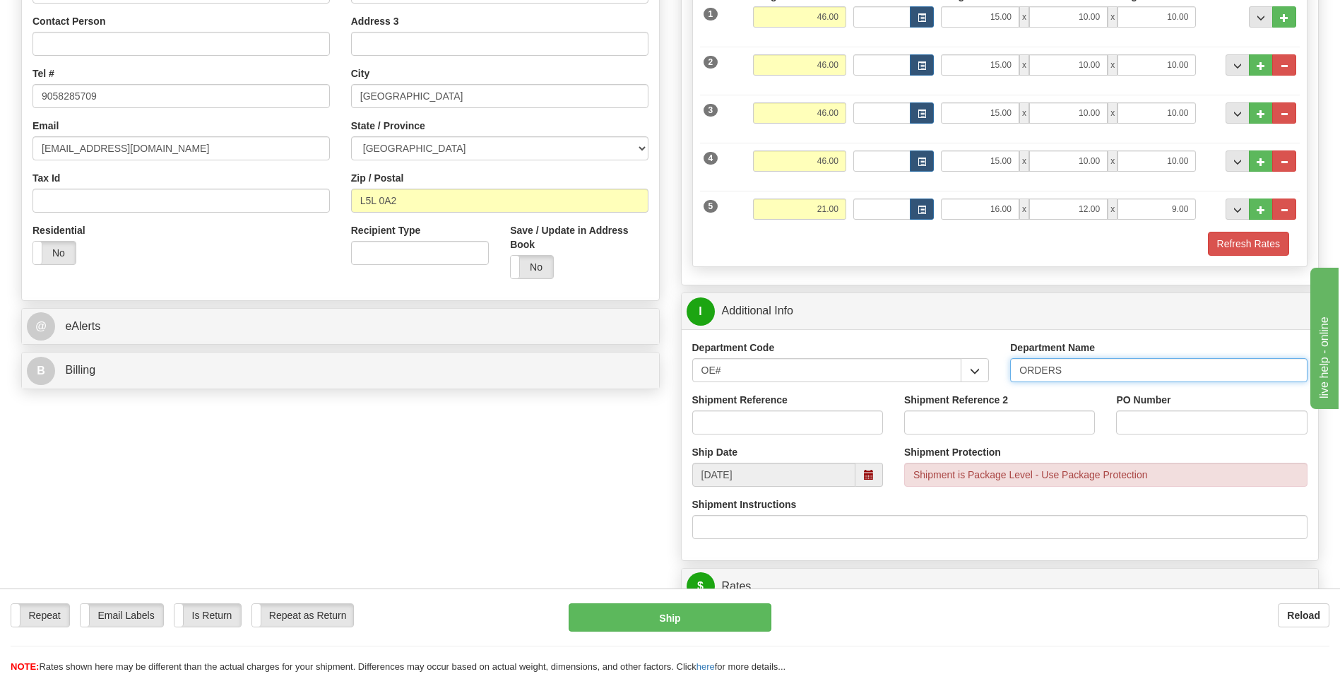
click at [1093, 378] on input "ORDERS" at bounding box center [1158, 370] width 297 height 24
type input "70182476-00"
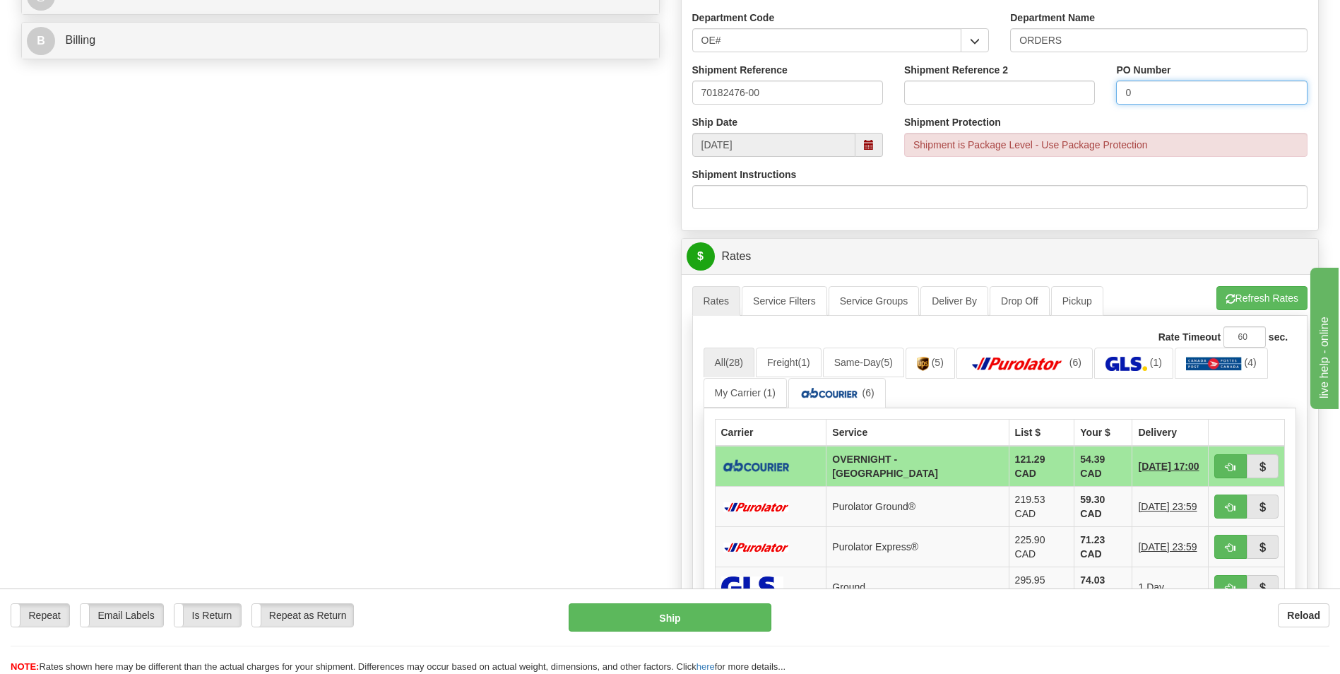
scroll to position [636, 0]
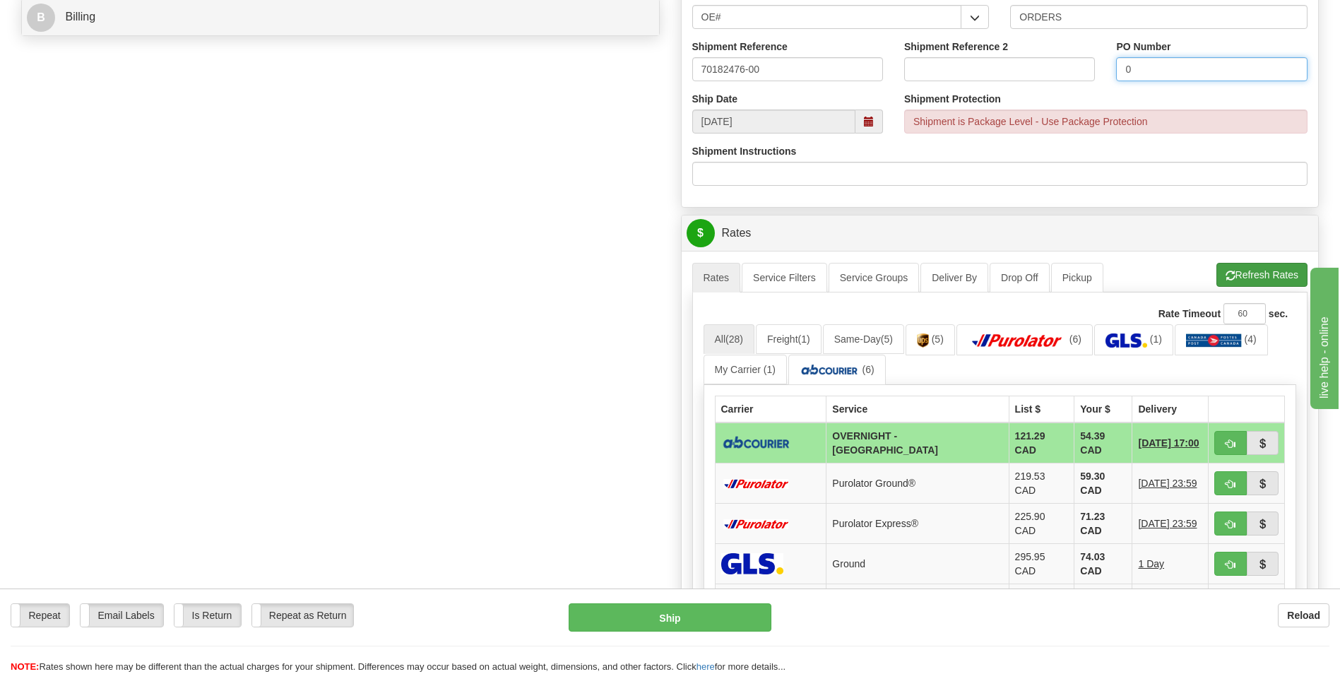
type input "0"
click at [1243, 275] on button "Refresh Rates" at bounding box center [1261, 275] width 91 height 24
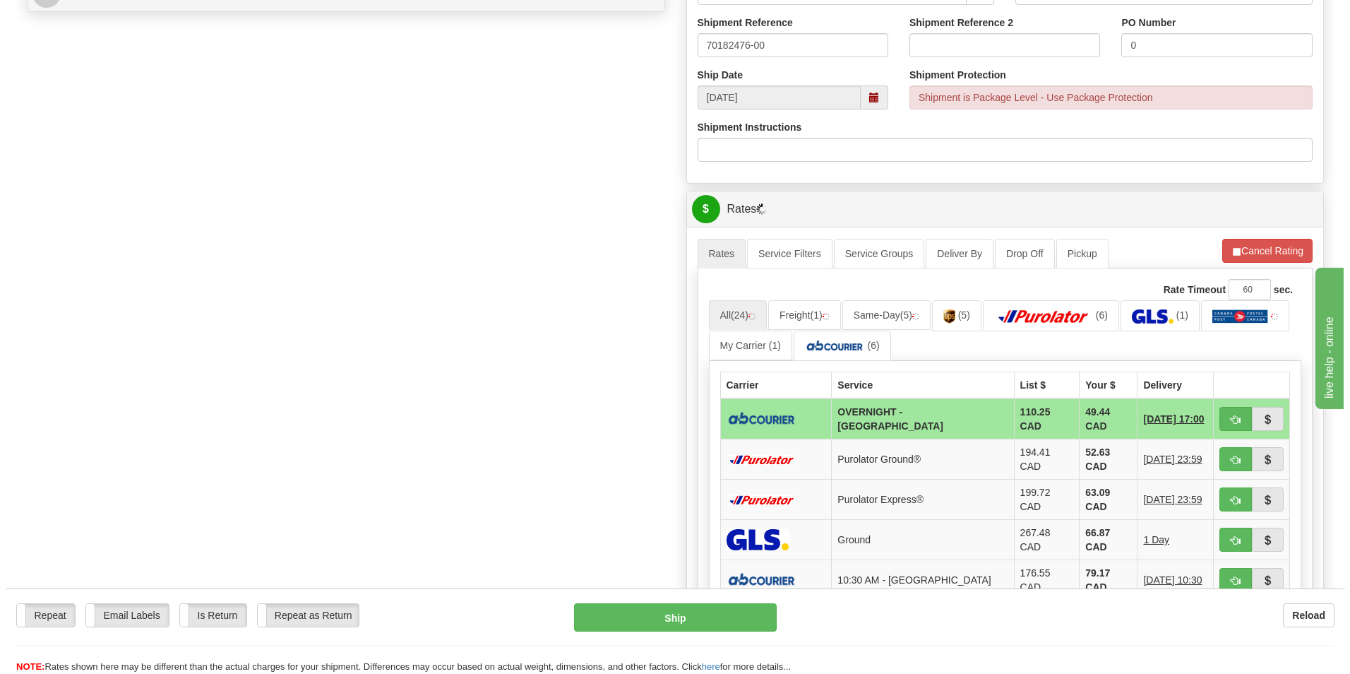
scroll to position [706, 0]
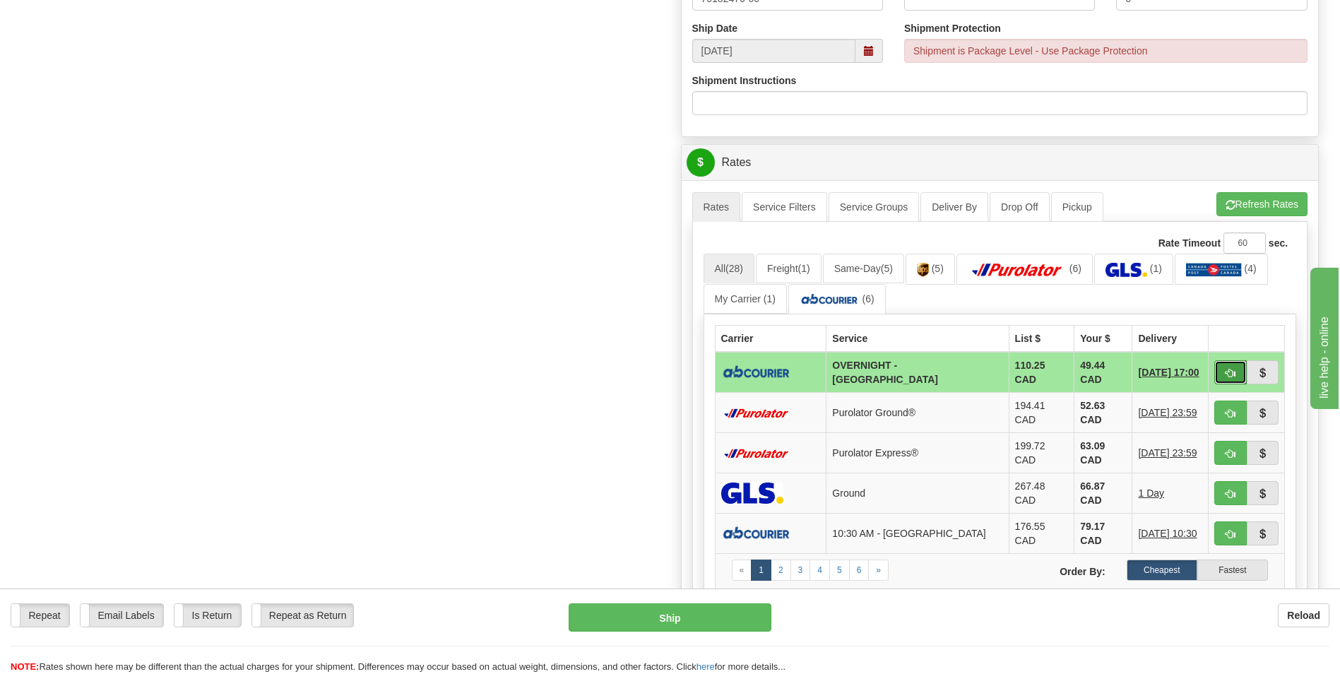
click at [1230, 372] on span "button" at bounding box center [1230, 373] width 10 height 9
type input "4"
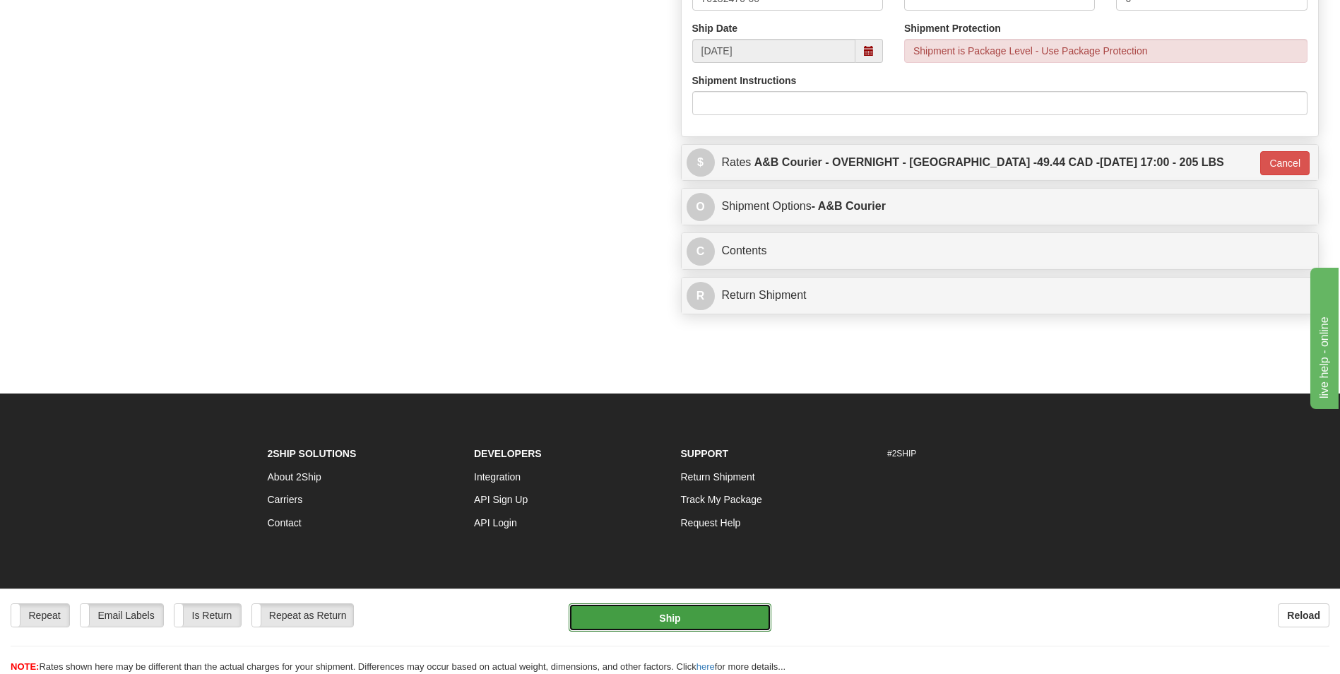
click at [698, 620] on button "Ship" at bounding box center [670, 617] width 202 height 28
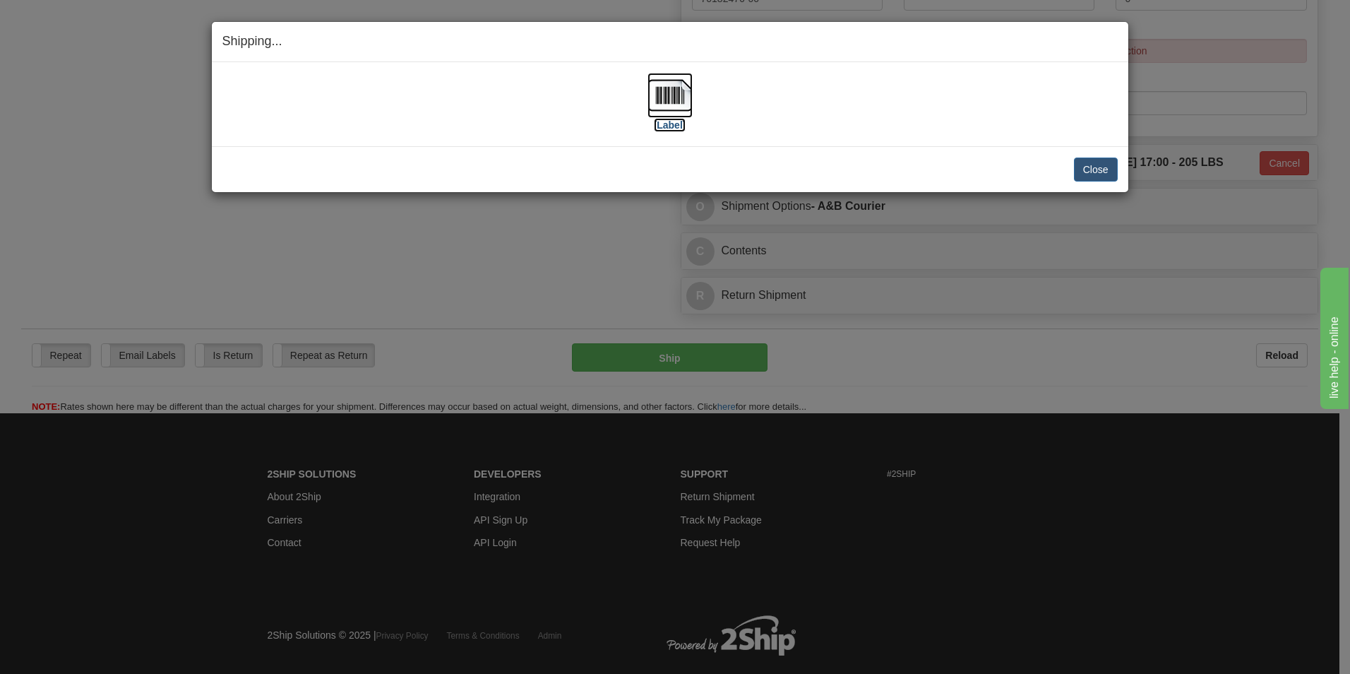
click at [667, 101] on img at bounding box center [670, 95] width 45 height 45
click at [1100, 167] on button "Close" at bounding box center [1096, 170] width 44 height 24
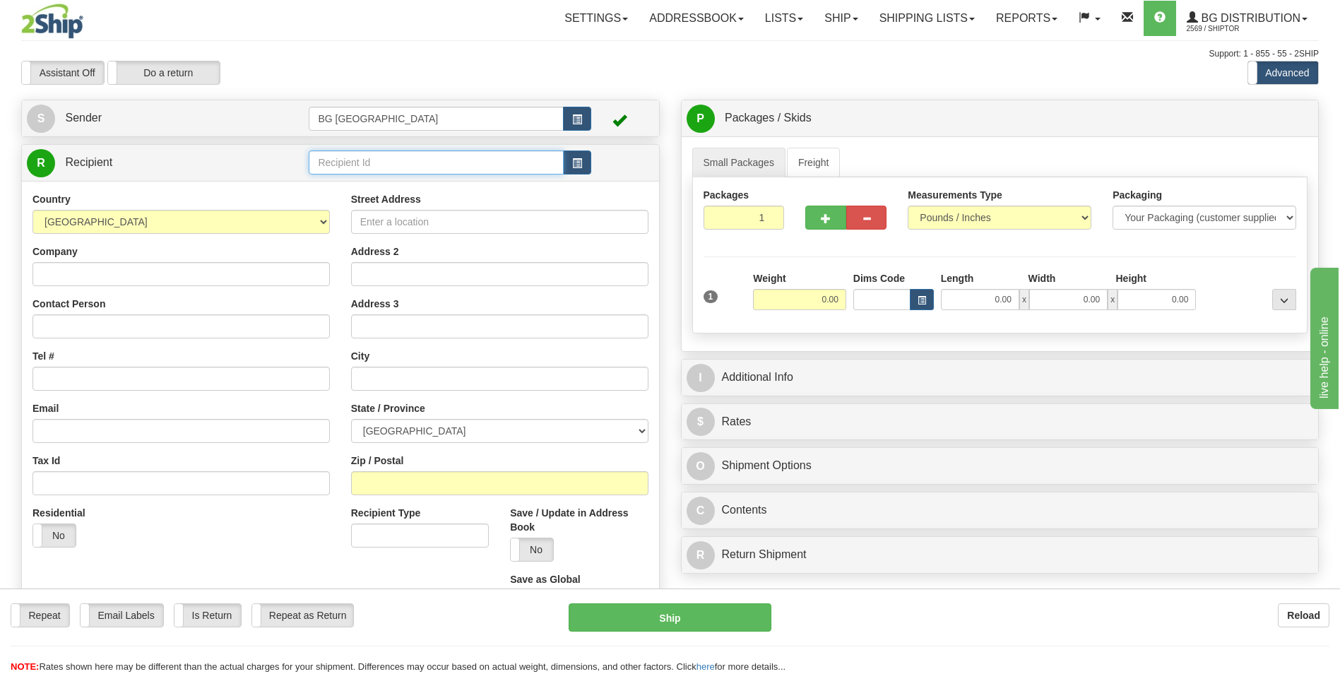
click at [342, 156] on input "text" at bounding box center [436, 162] width 254 height 24
type input "5"
click at [339, 180] on div "60545" at bounding box center [433, 185] width 241 height 16
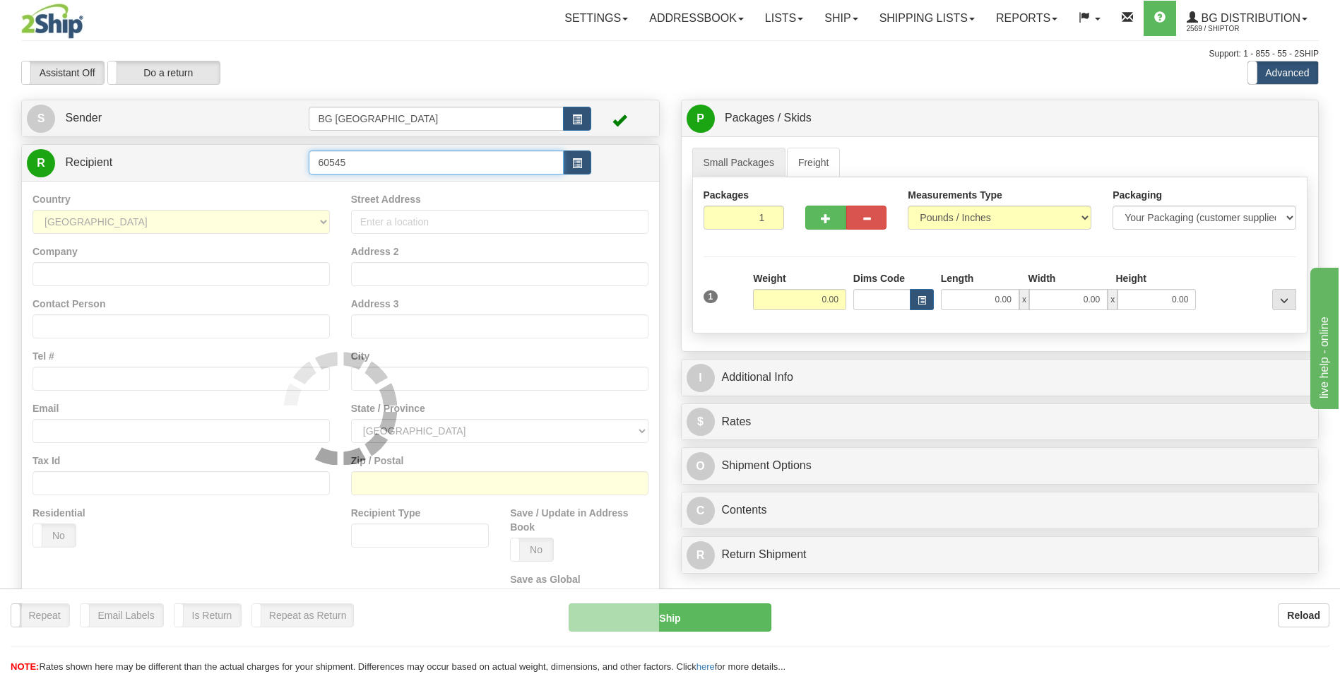
type input "60545"
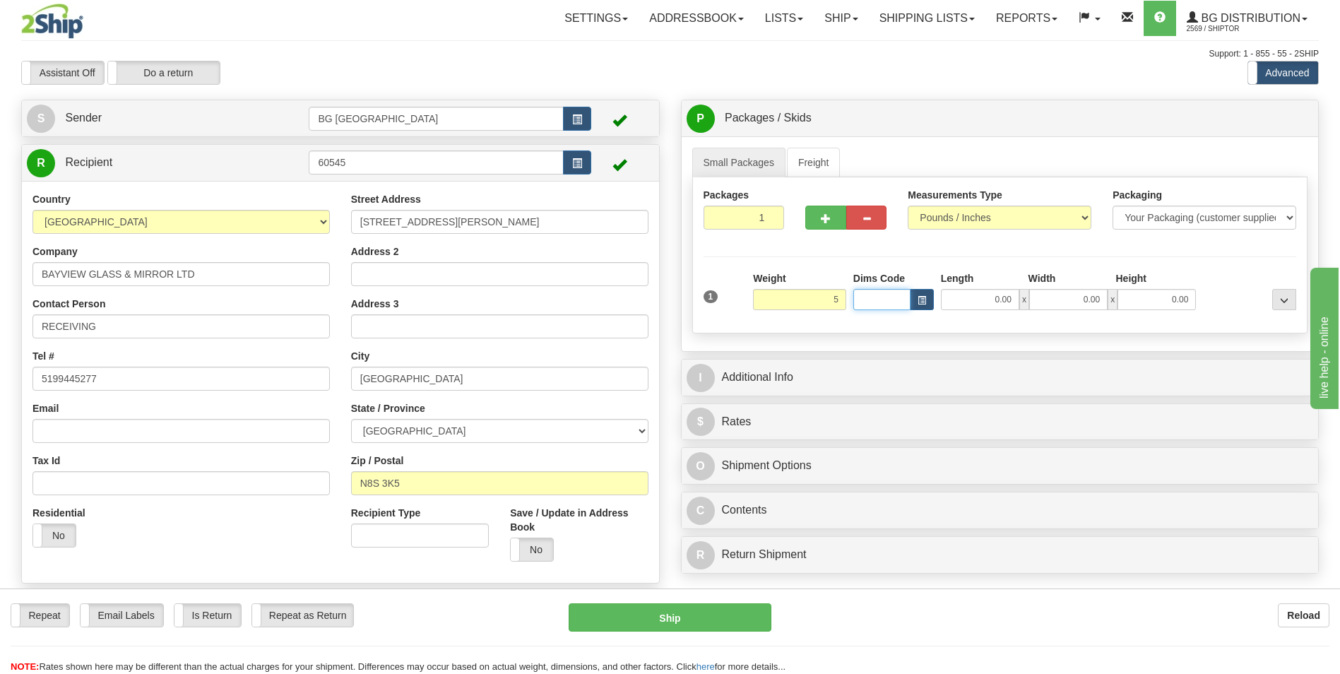
type input "5.00"
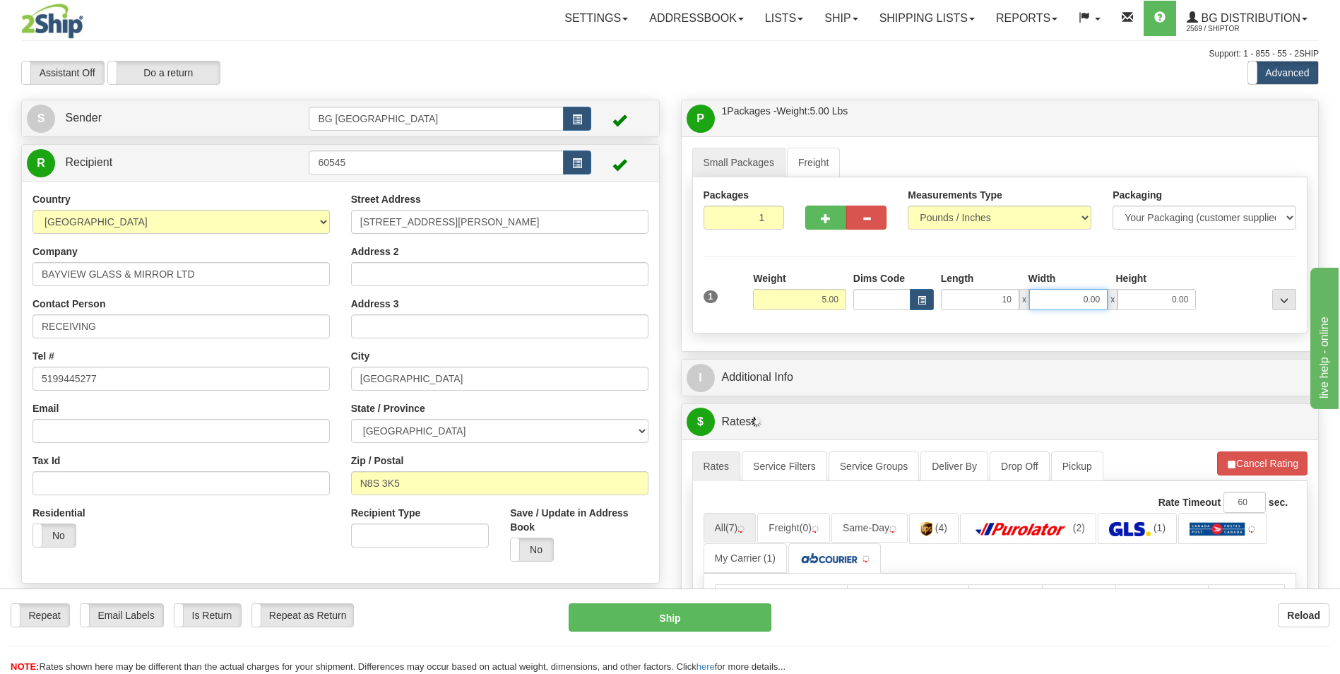
type input "10.00"
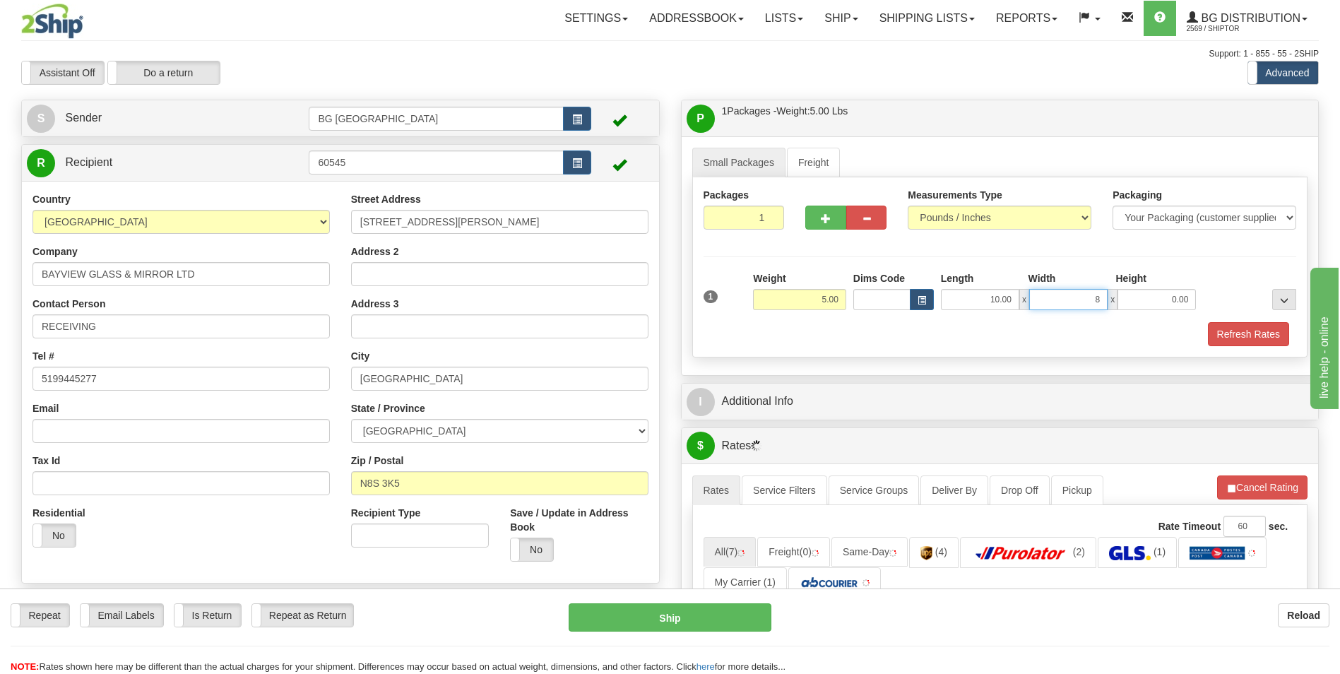
type input "8.00"
type input "6.00"
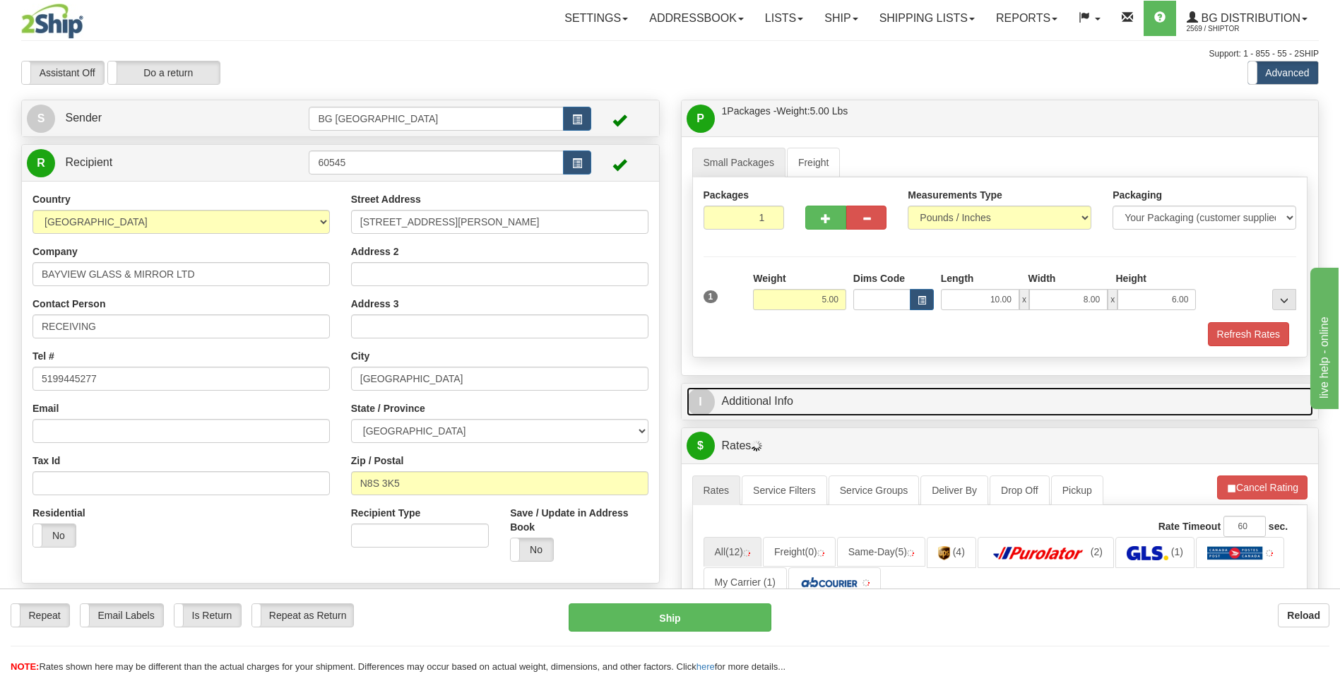
click at [788, 398] on link "I Additional Info" at bounding box center [1000, 401] width 627 height 29
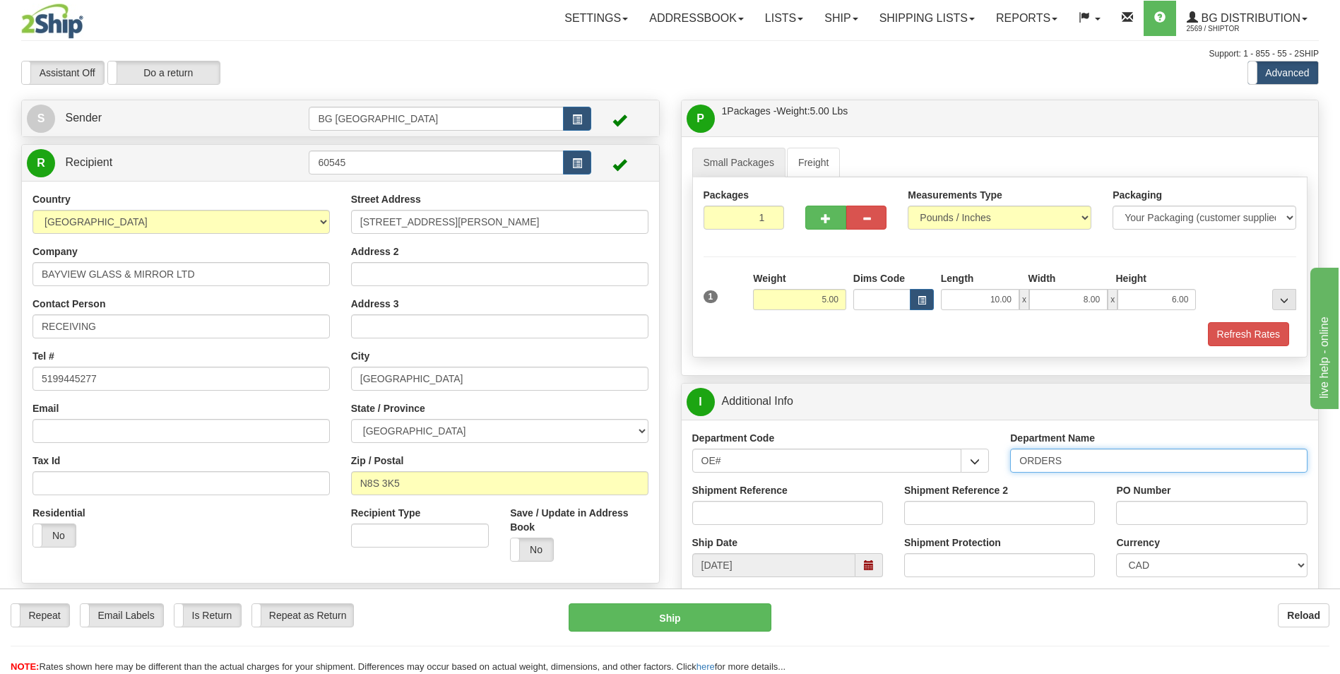
click at [1099, 466] on input "ORDERS" at bounding box center [1158, 461] width 297 height 24
click at [862, 513] on input "70180400-00" at bounding box center [787, 513] width 191 height 24
type input "70180400-02"
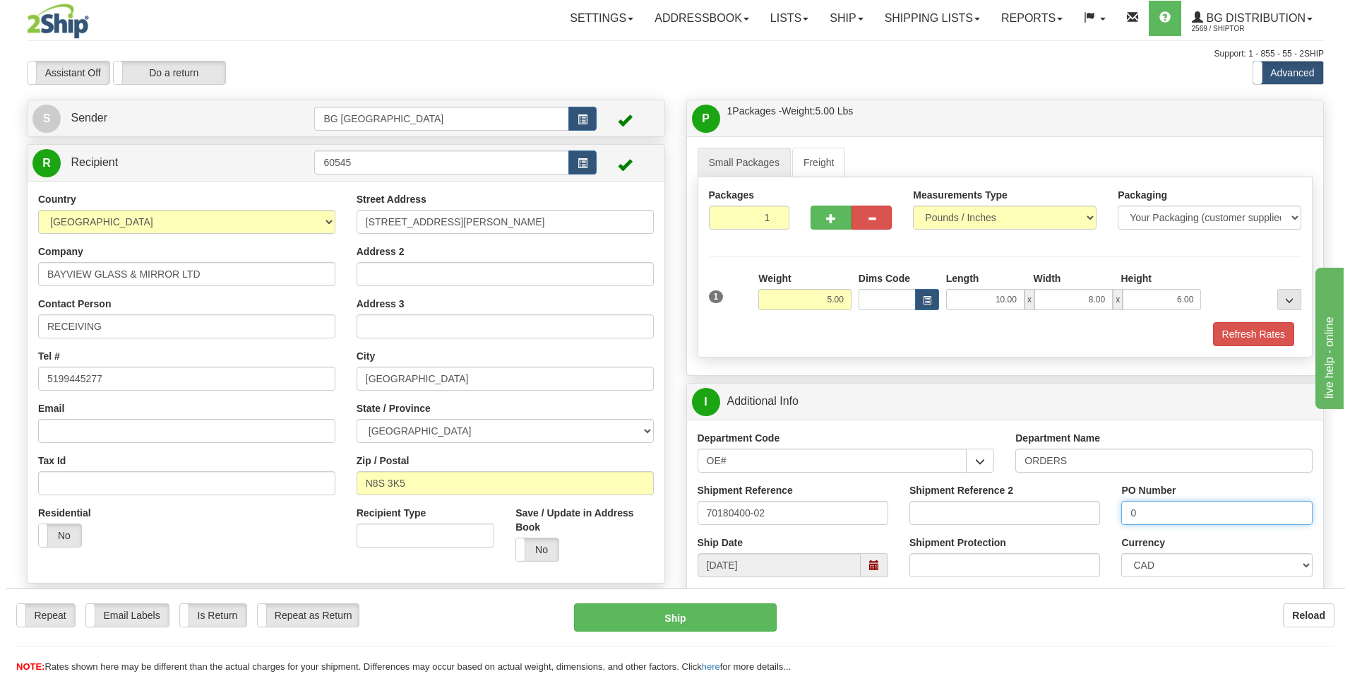
scroll to position [353, 0]
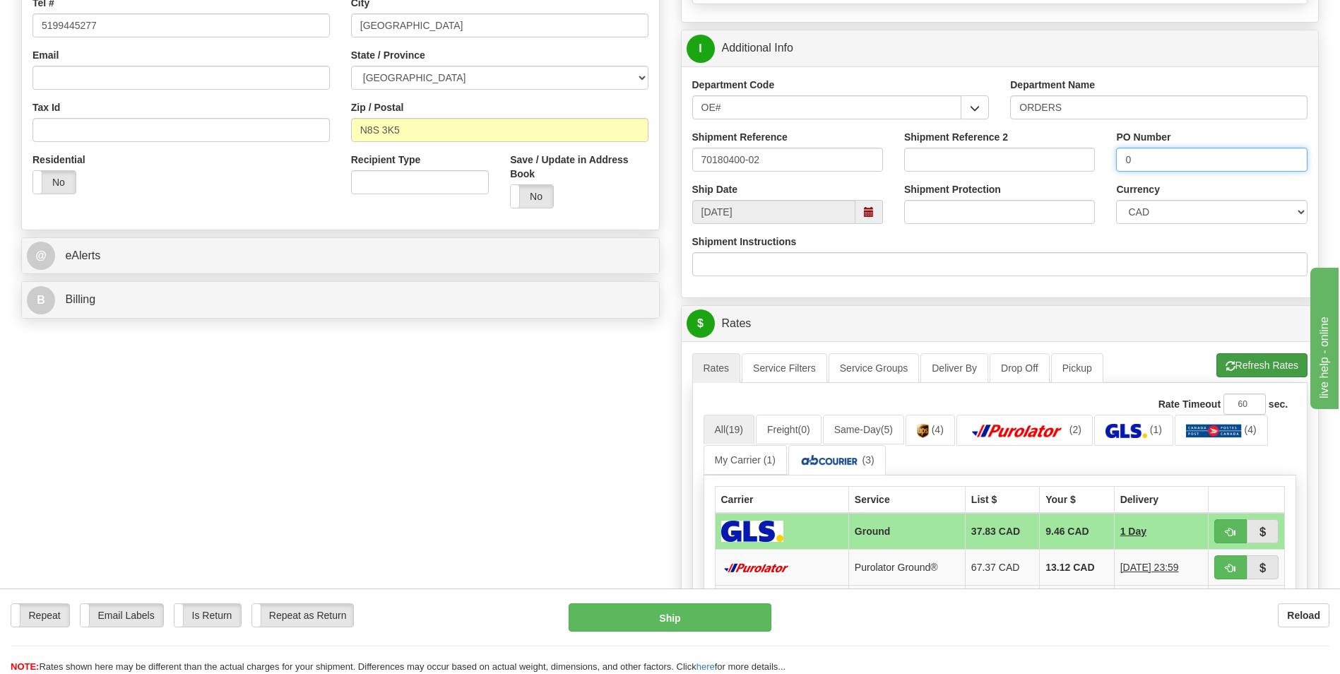
type input "0"
click at [1264, 368] on button "Refresh Rates" at bounding box center [1261, 365] width 91 height 24
click at [1059, 565] on td "13.12 CAD" at bounding box center [1077, 568] width 74 height 36
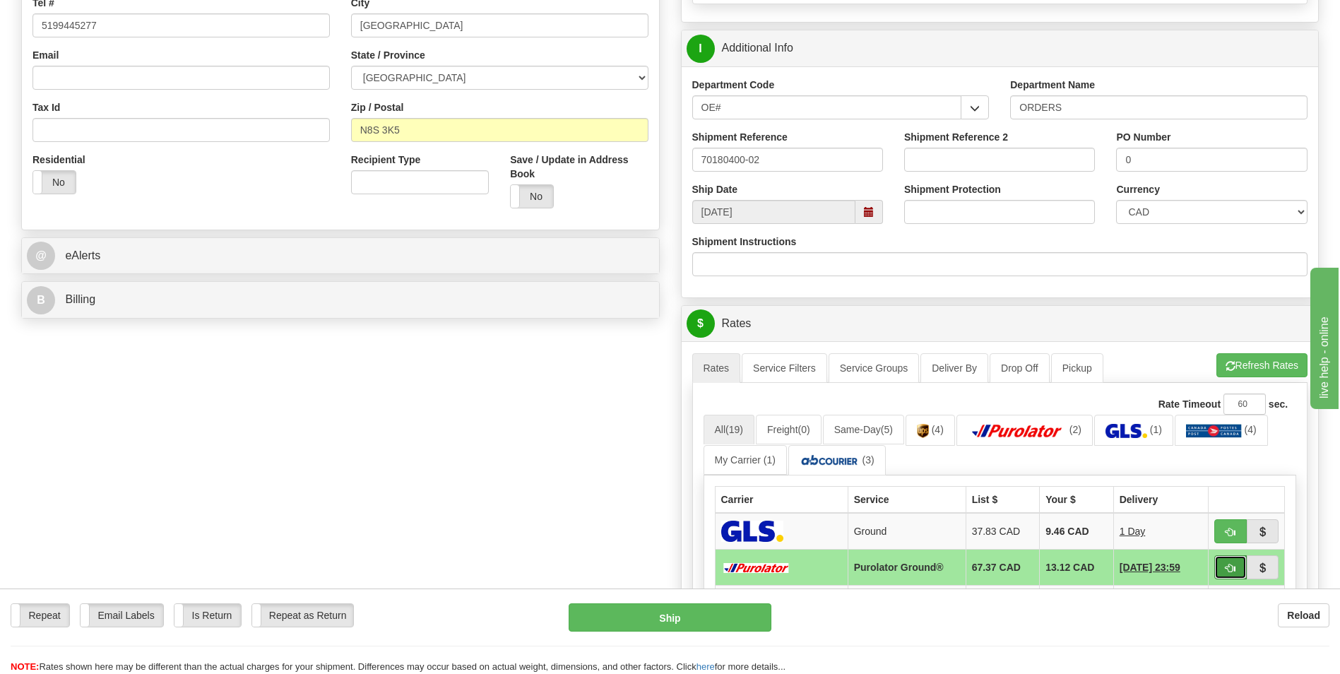
click at [1225, 569] on span "button" at bounding box center [1230, 568] width 10 height 9
type input "260"
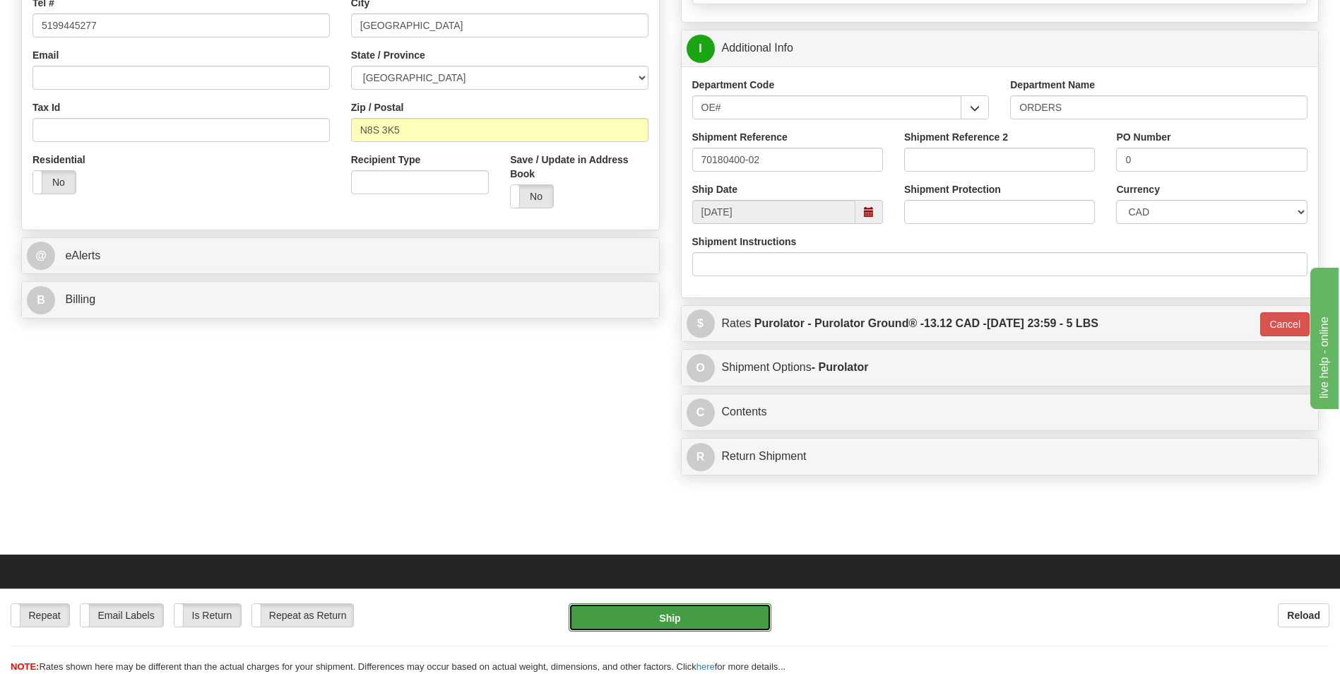
click at [739, 629] on button "Ship" at bounding box center [670, 617] width 202 height 28
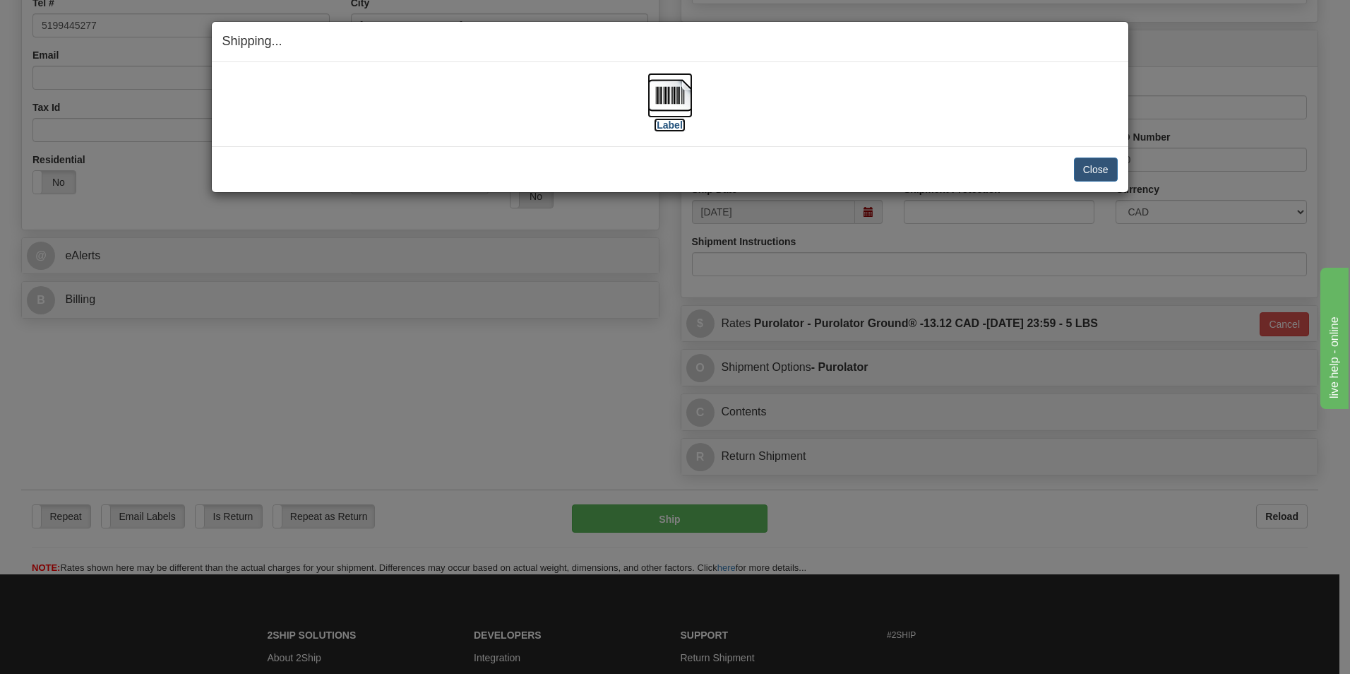
click at [664, 73] on img at bounding box center [670, 95] width 45 height 45
click at [1093, 166] on button "Close" at bounding box center [1096, 170] width 44 height 24
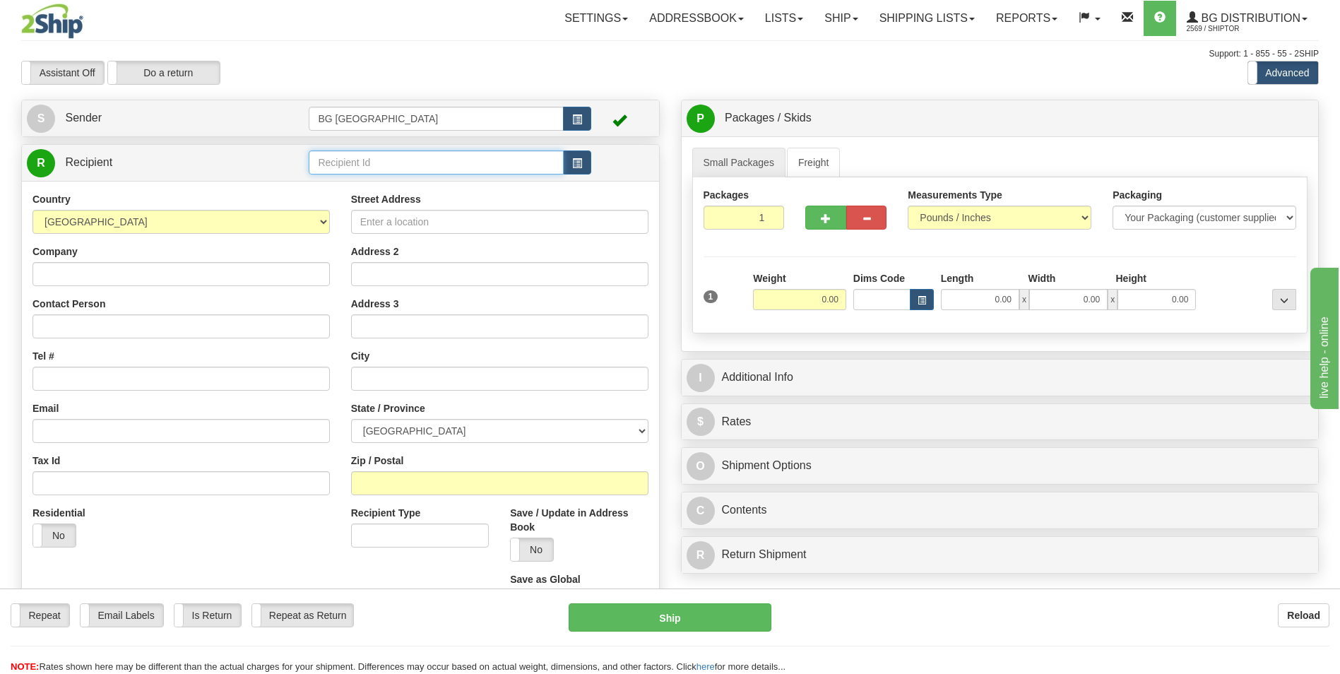
click at [345, 174] on input "text" at bounding box center [436, 162] width 254 height 24
click at [332, 186] on div "60040" at bounding box center [433, 185] width 241 height 16
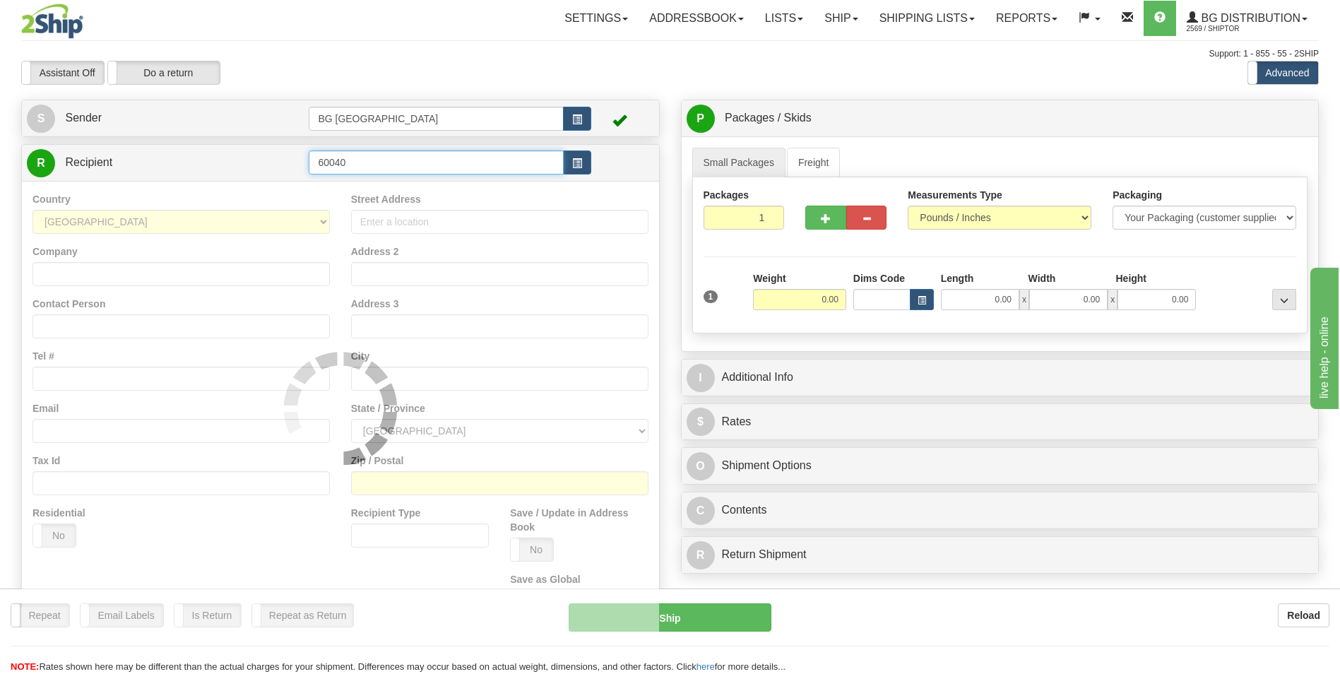
type input "60040"
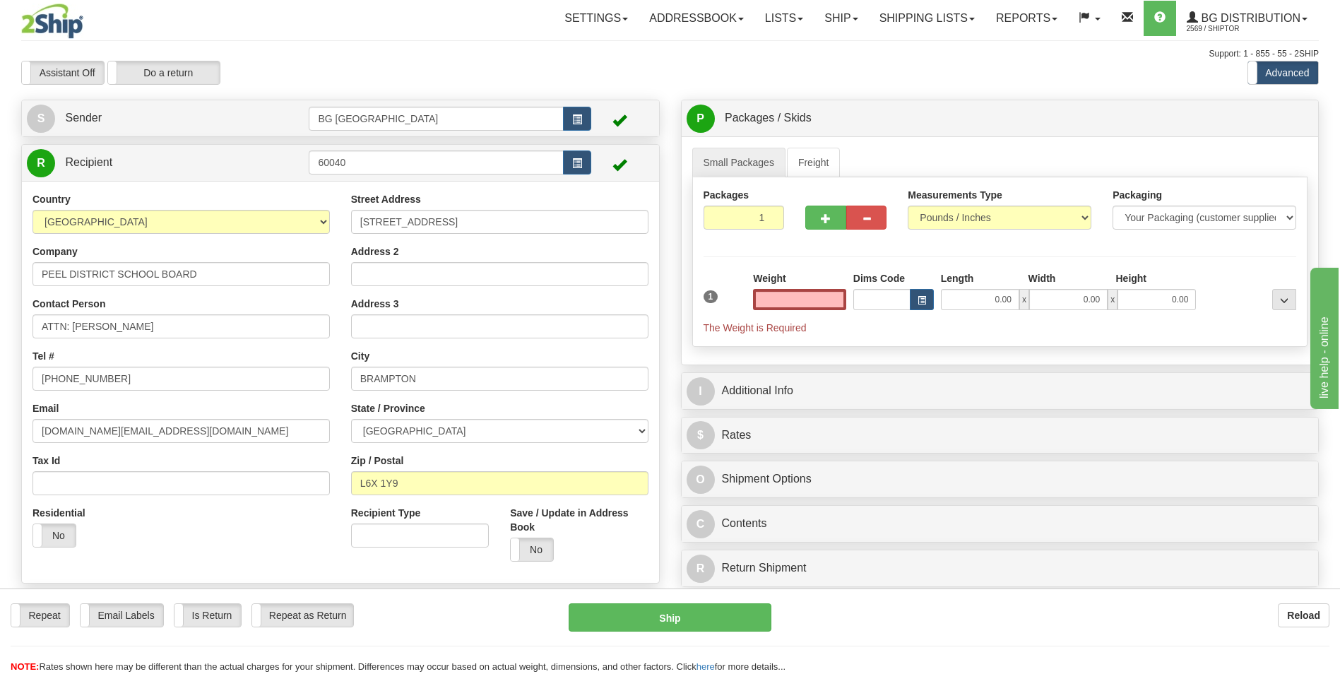
type input "0.00"
click at [195, 329] on input "ATTN: [PERSON_NAME]" at bounding box center [180, 326] width 297 height 24
click at [195, 329] on input "ATTN: JAIME TRAVASSOS SR." at bounding box center [180, 326] width 297 height 24
paste input "ROB RAGOGNA"
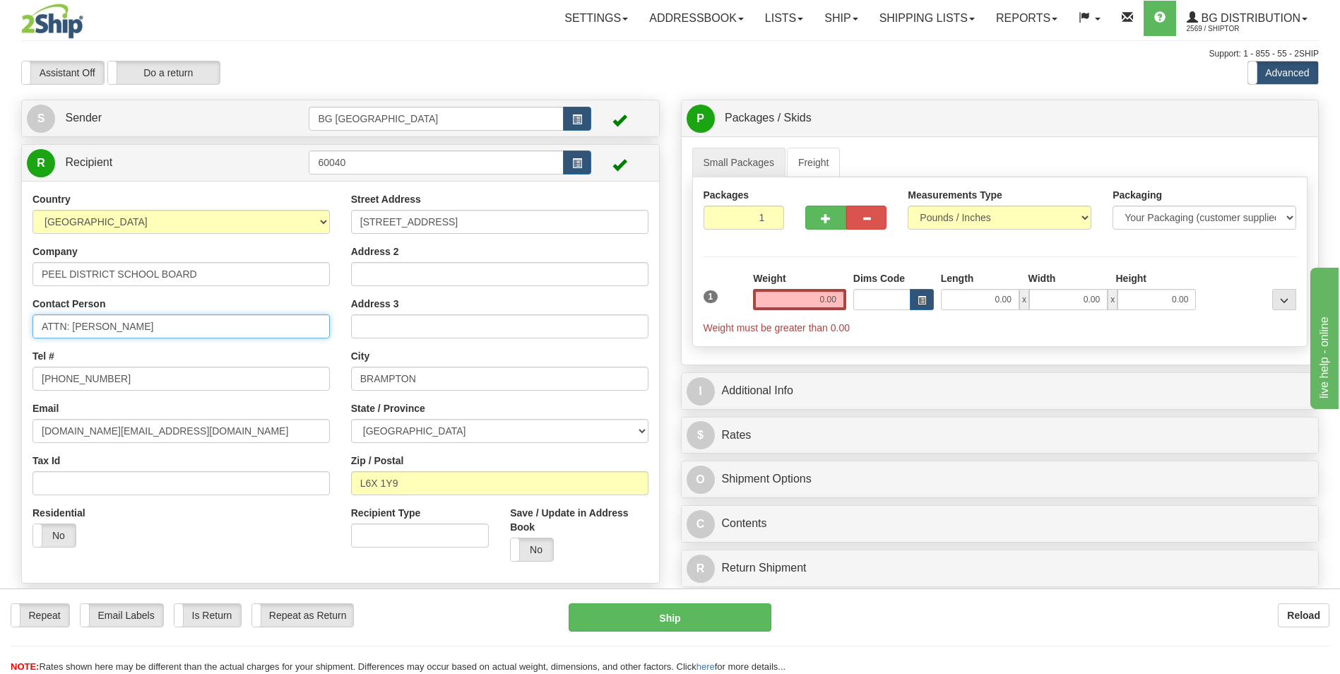
type input "ATTN: ROB RAGOGNA"
click at [420, 217] on input "24 HOLTBY AVENUE" at bounding box center [499, 222] width 297 height 24
paste input "933 CENTRAL PARKWAY"
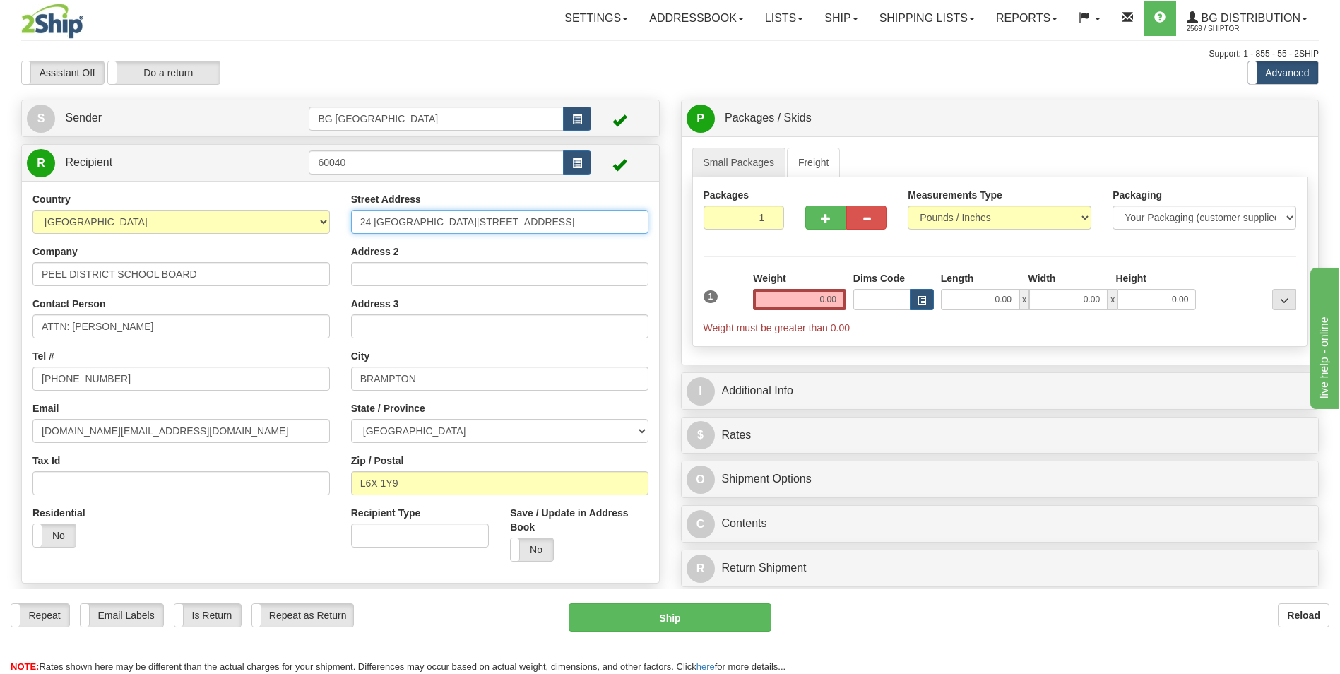
click at [420, 217] on input "24 HOLTBY 933 CENTRAL PARKWAY" at bounding box center [499, 222] width 297 height 24
paste input "text"
type input "933 CENTRAL PARKWAY"
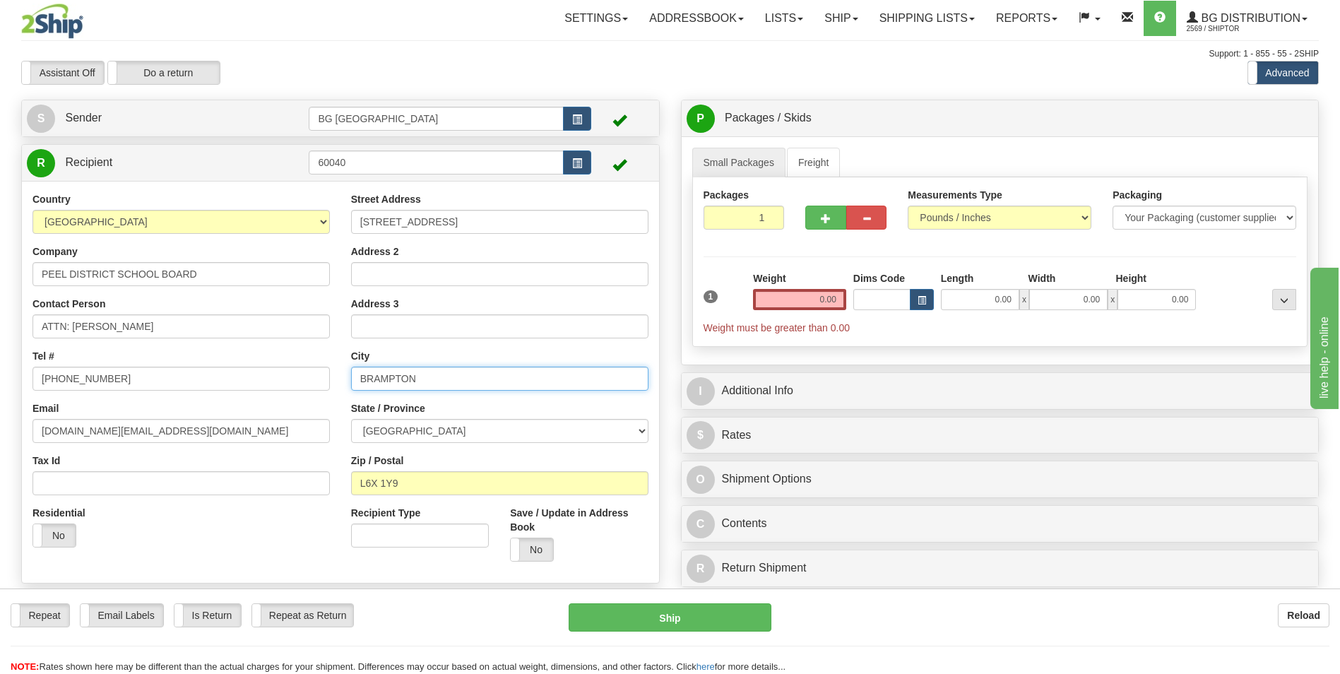
click at [405, 381] on input "BRAMPTON" at bounding box center [499, 379] width 297 height 24
paste input "MISSISSAUGA"
type input "MISSISSAUGA"
click at [372, 492] on input "L6X 1Y9" at bounding box center [499, 483] width 297 height 24
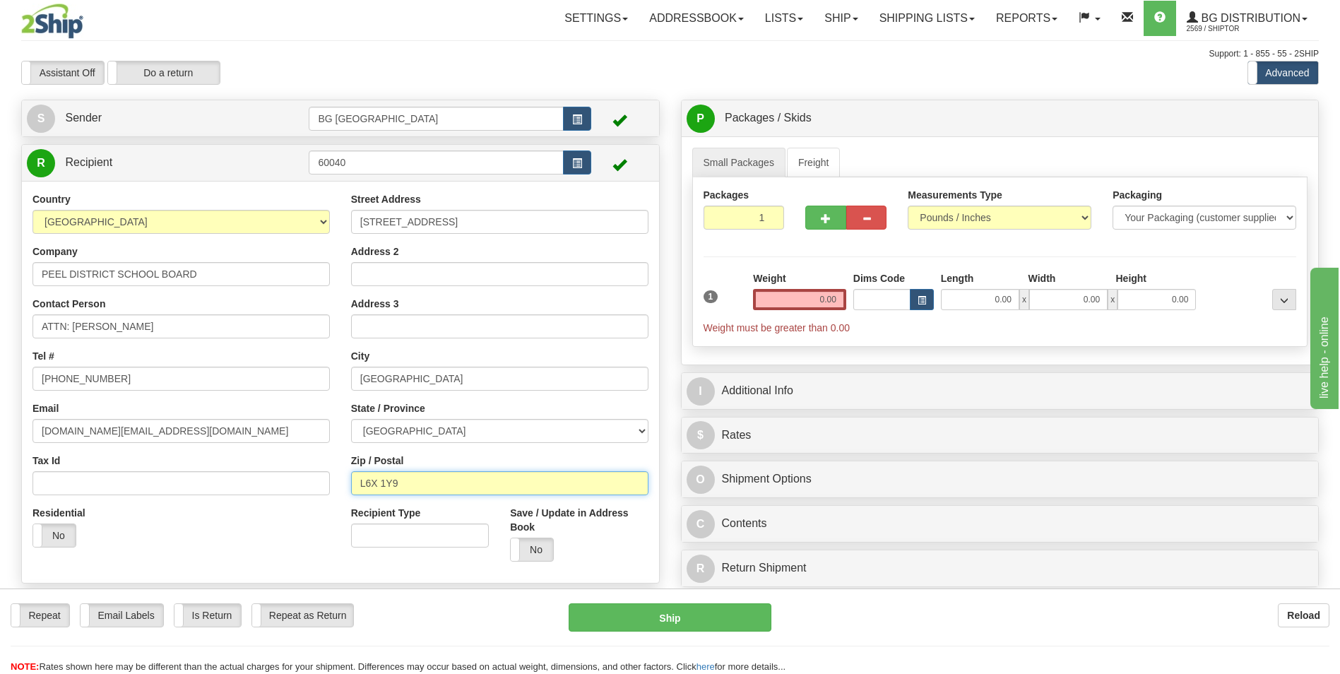
click at [372, 492] on input "L6X 1Y9" at bounding box center [499, 483] width 297 height 24
paste input "5C 2T"
type input "L5C 2T9"
click at [807, 296] on input "0.00" at bounding box center [799, 299] width 93 height 21
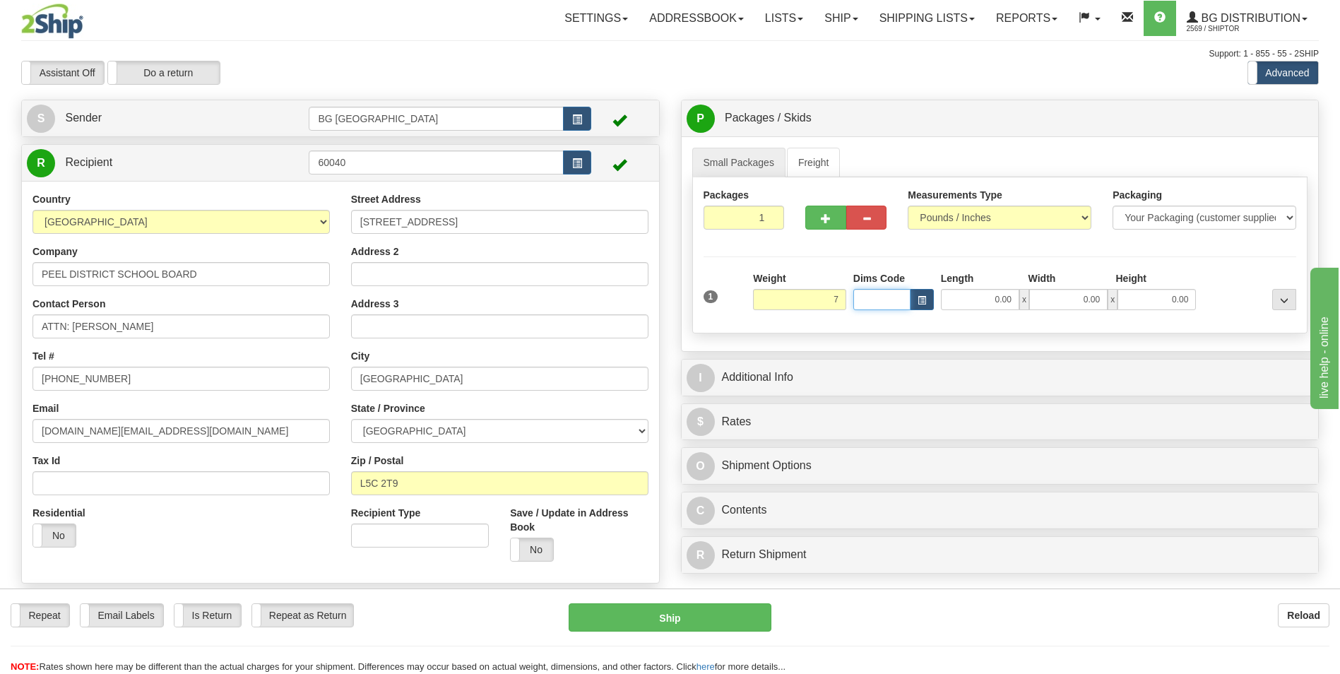
type input "7.00"
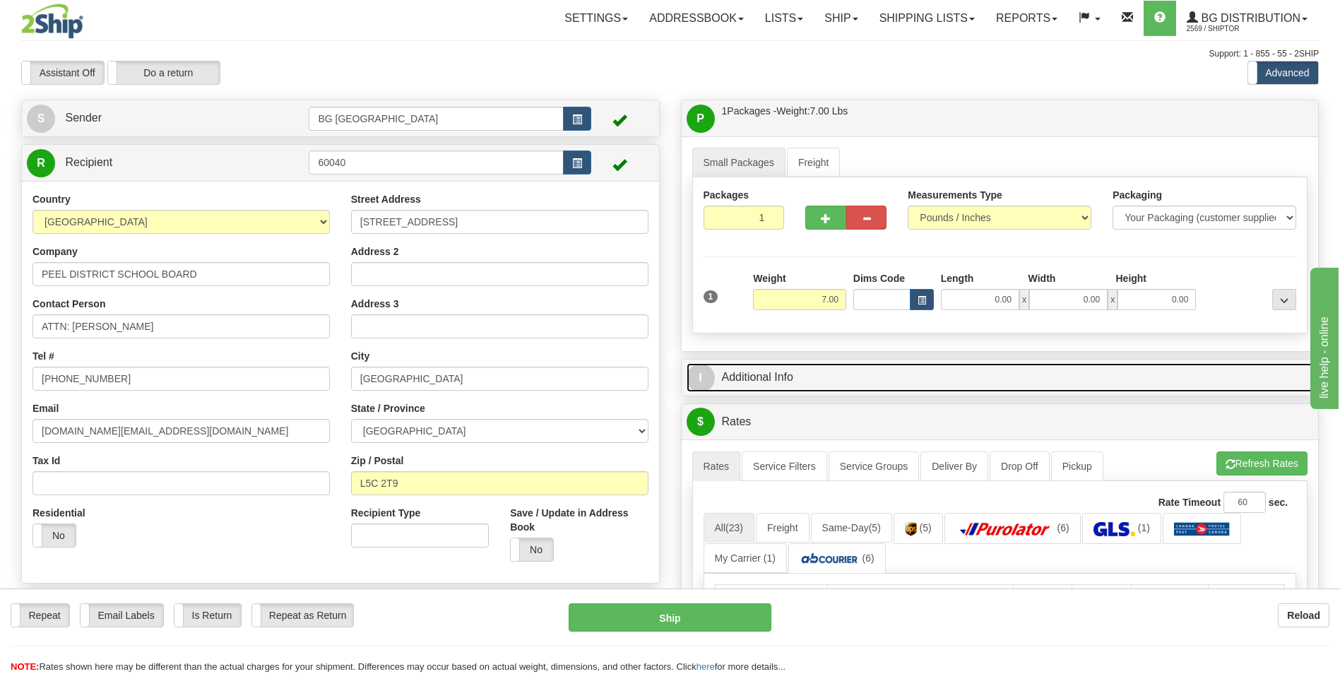
click at [824, 374] on link "I Additional Info" at bounding box center [1000, 377] width 627 height 29
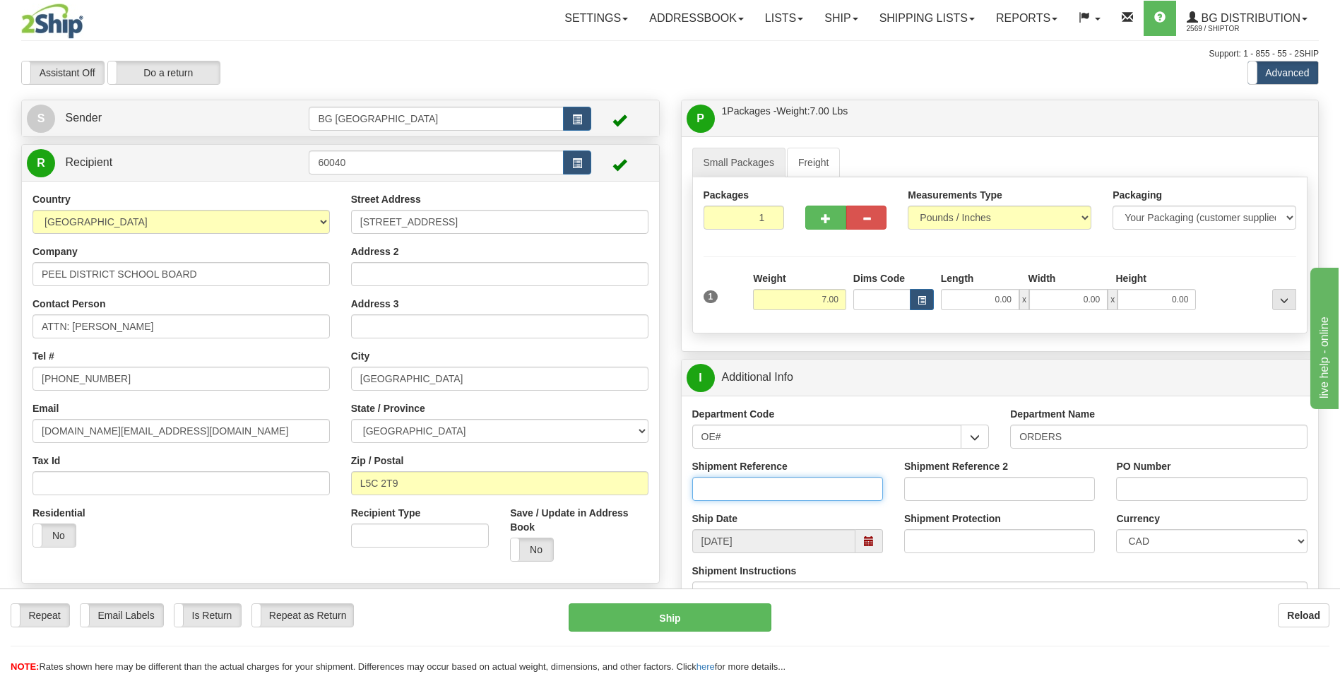
click at [734, 488] on input "Shipment Reference" at bounding box center [787, 489] width 191 height 24
type input "70174293-00"
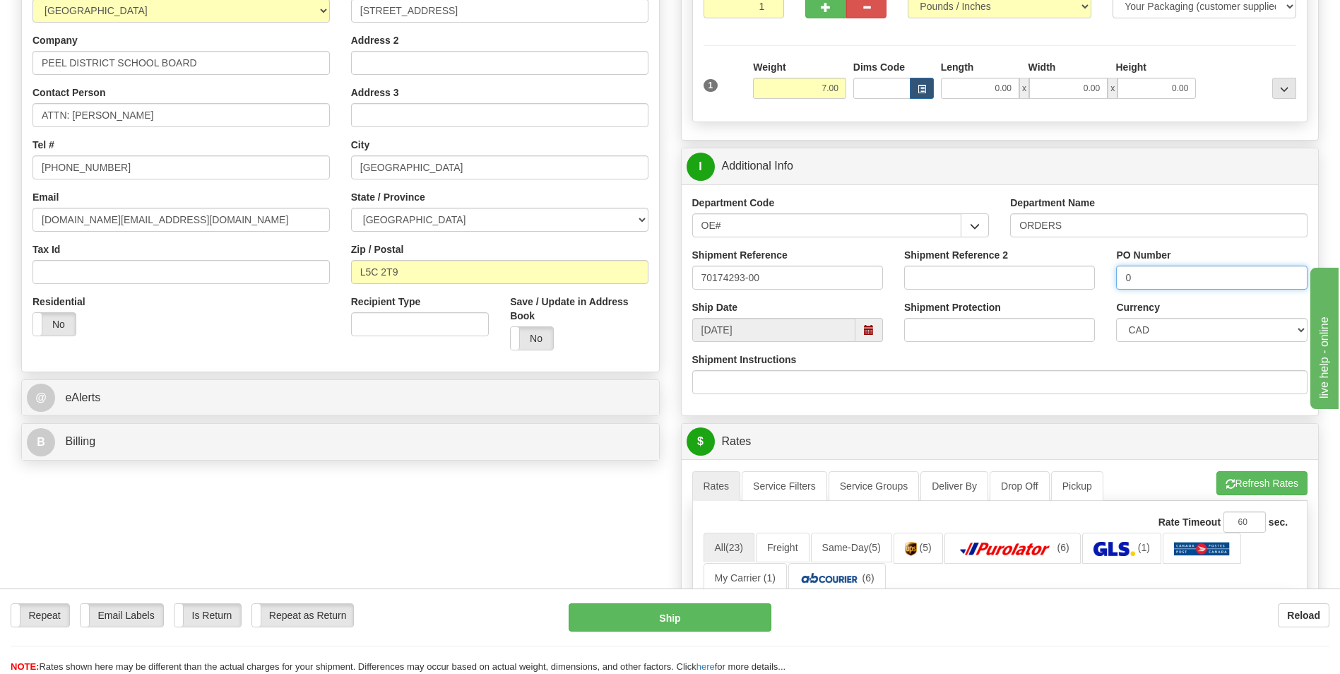
scroll to position [212, 0]
type input "0"
click at [1233, 485] on button "Refresh Rates" at bounding box center [1261, 482] width 91 height 24
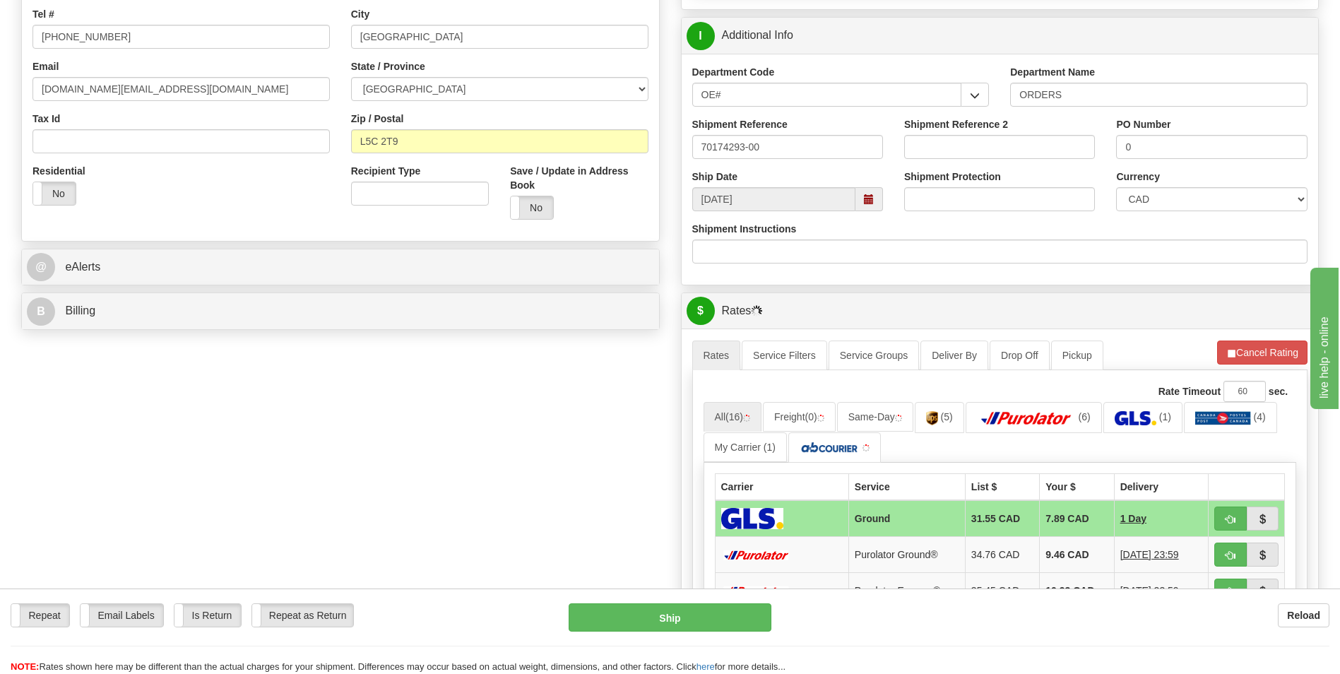
scroll to position [565, 0]
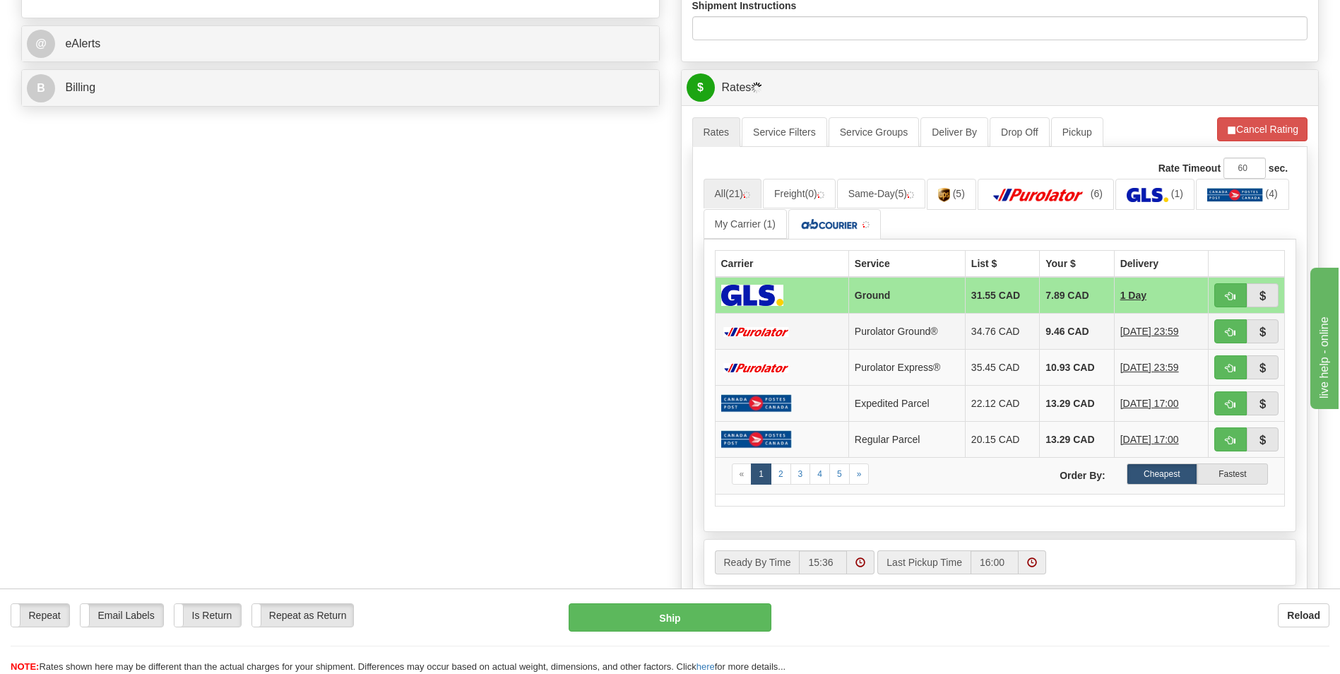
click at [1059, 326] on td "9.46 CAD" at bounding box center [1077, 332] width 74 height 36
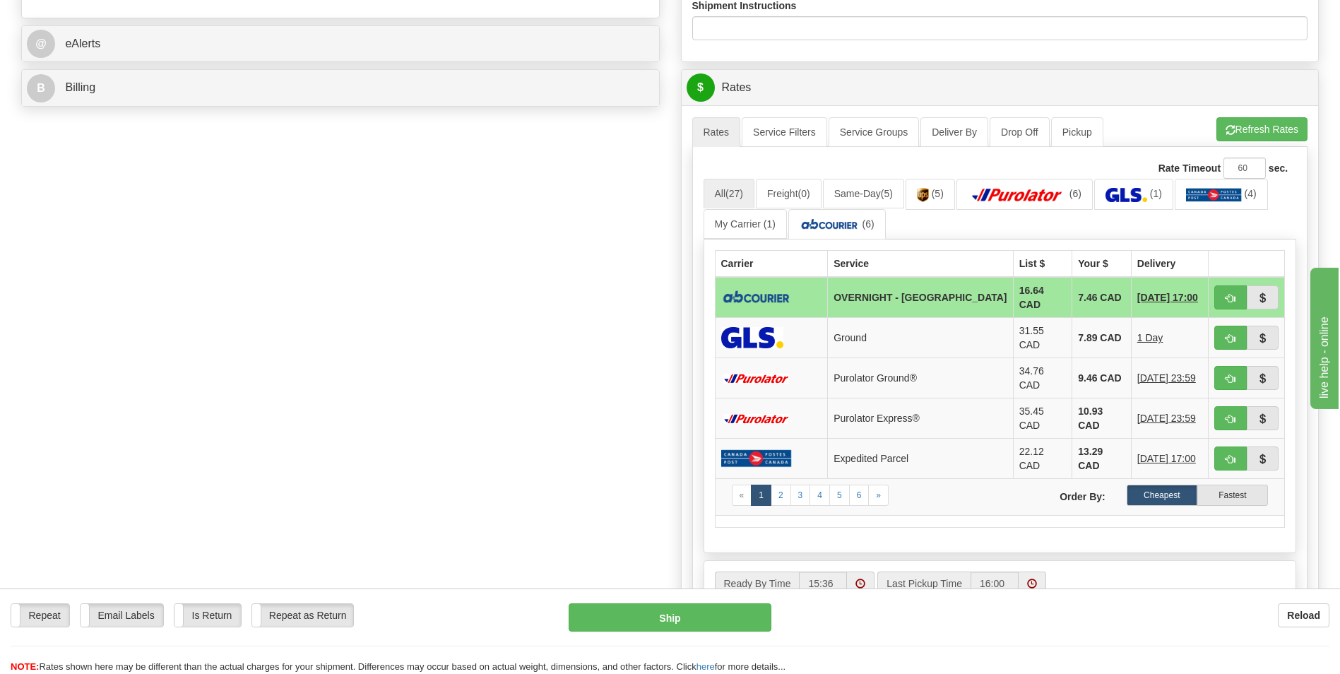
click at [1230, 334] on span "button" at bounding box center [1230, 338] width 10 height 9
type input "1"
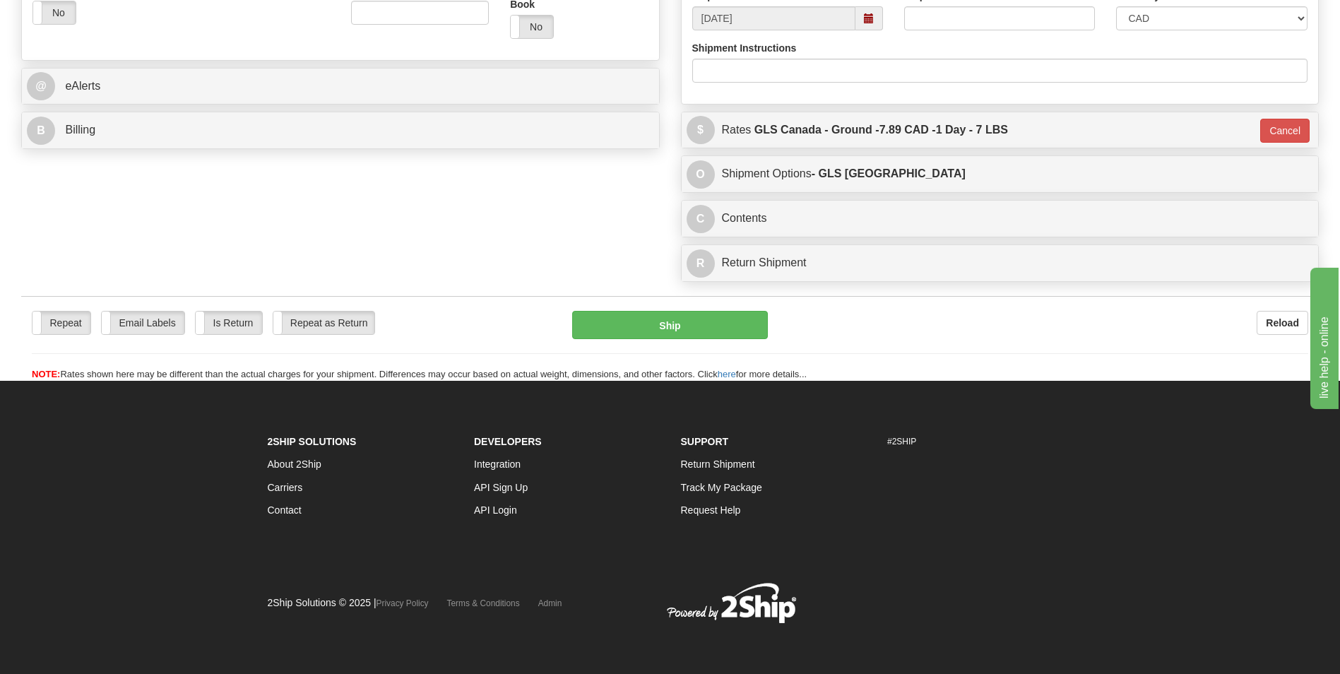
scroll to position [523, 0]
click at [1288, 125] on button "Cancel" at bounding box center [1284, 131] width 49 height 24
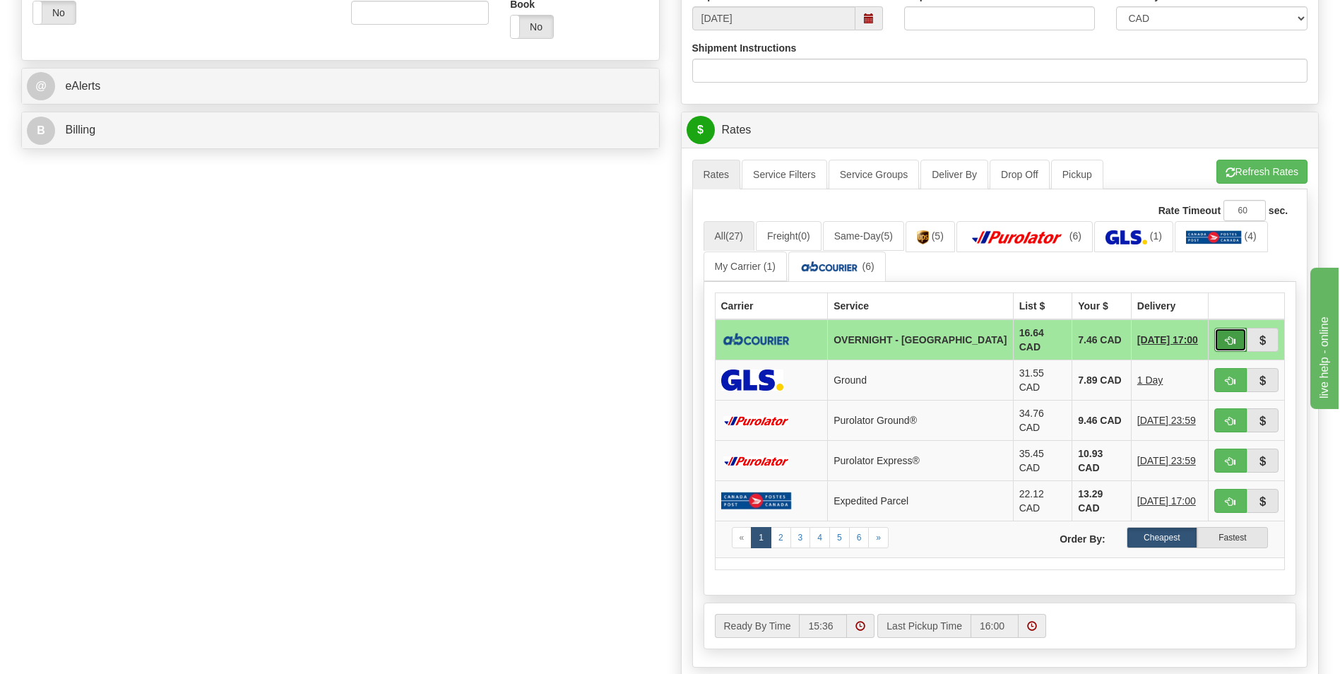
click at [1226, 336] on span "button" at bounding box center [1230, 340] width 10 height 9
type input "4"
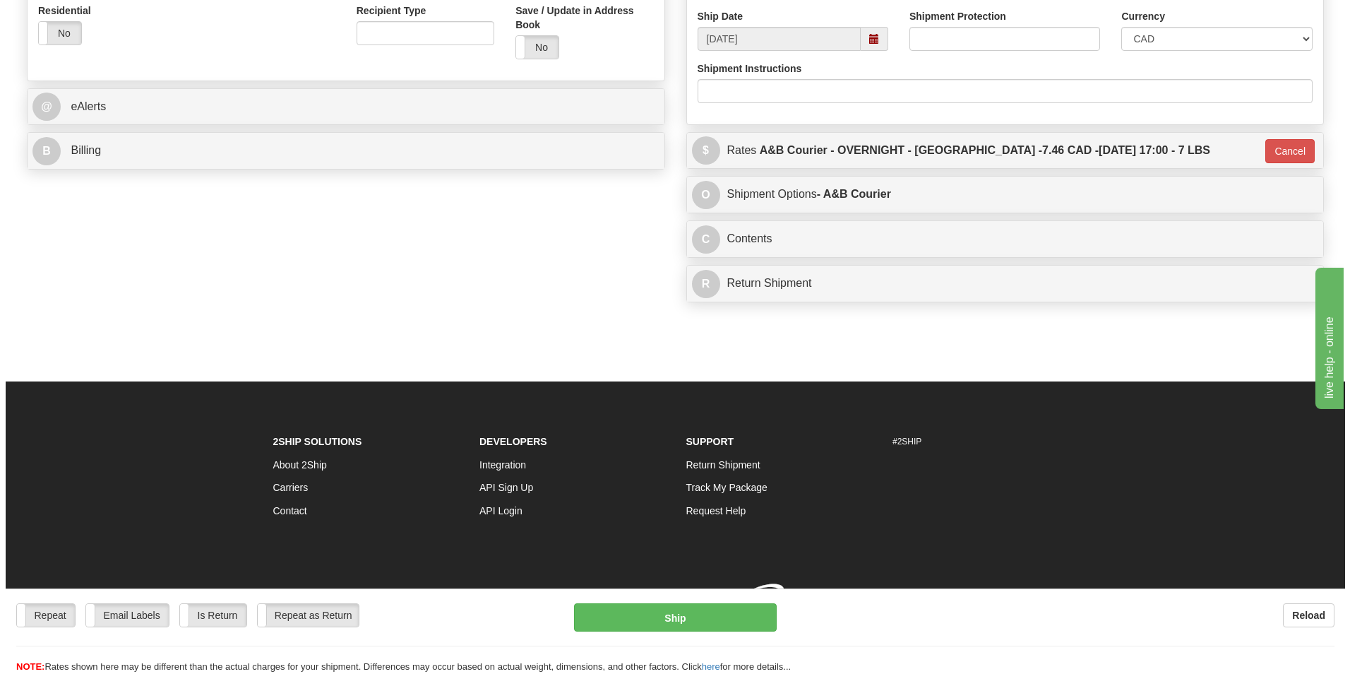
scroll to position [514, 0]
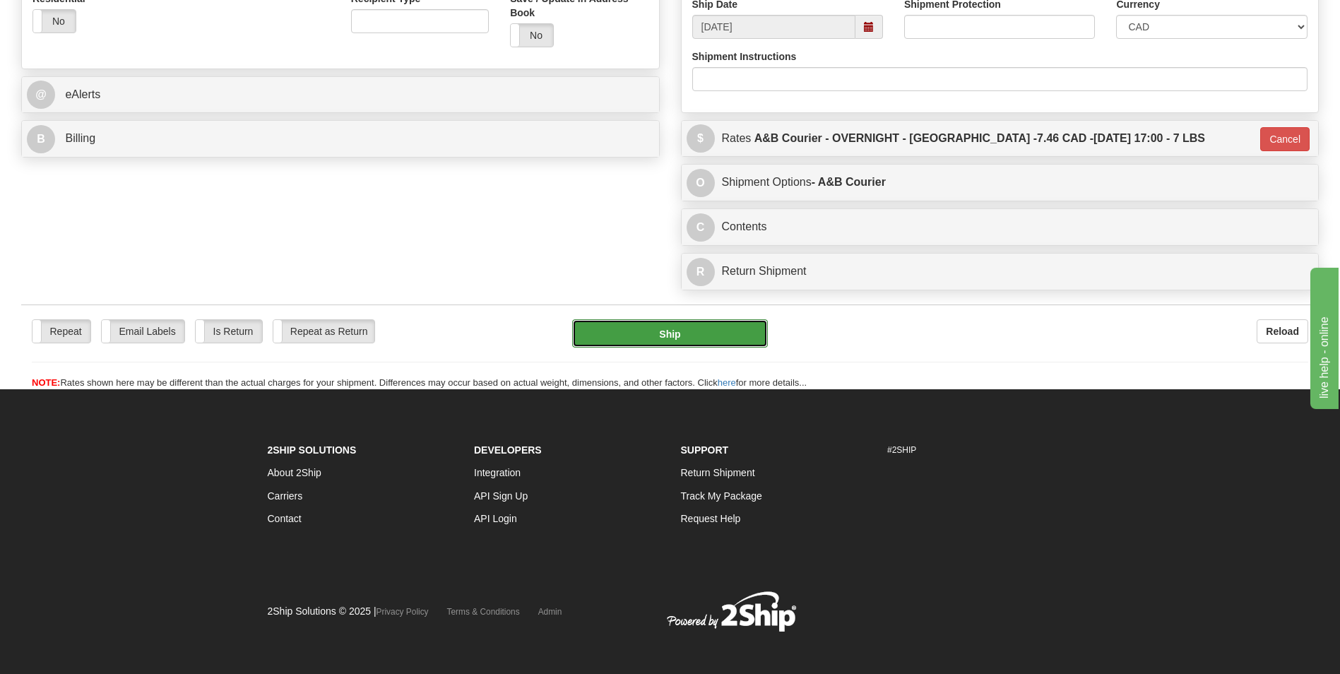
click at [667, 328] on button "Ship" at bounding box center [669, 333] width 195 height 28
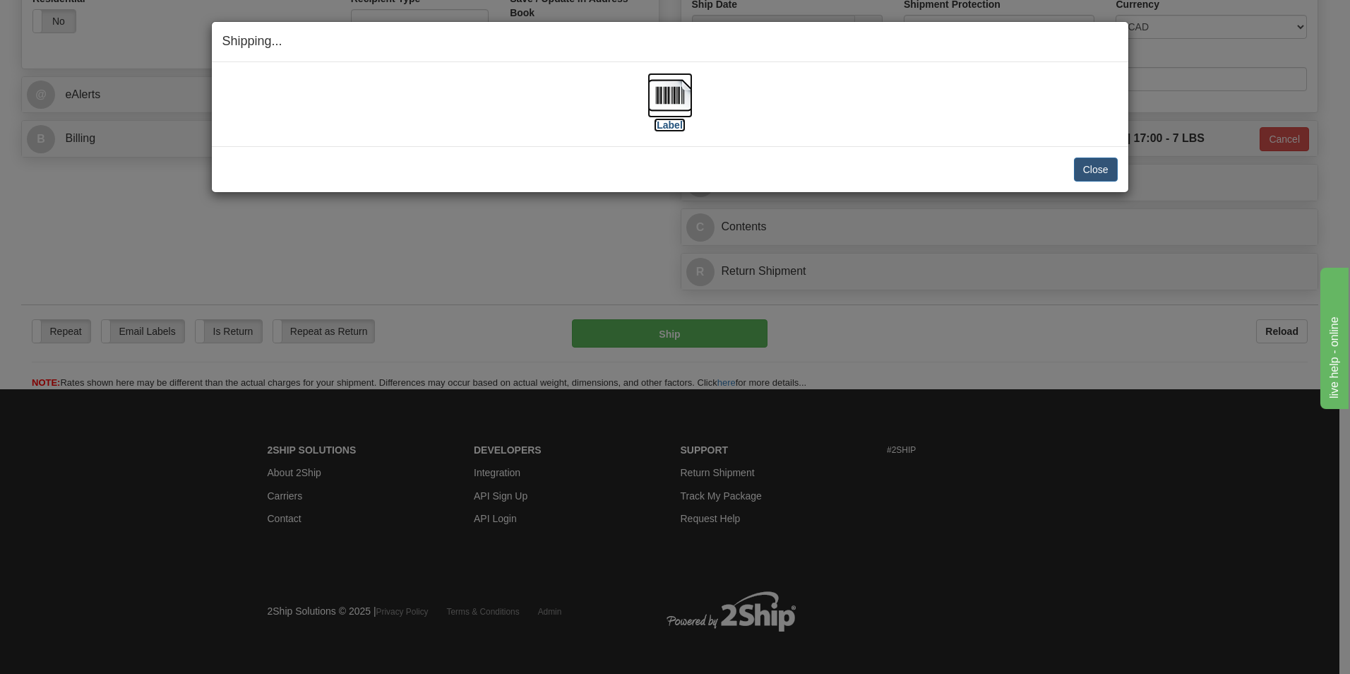
click at [648, 89] on img at bounding box center [670, 95] width 45 height 45
click at [1102, 167] on button "Close" at bounding box center [1096, 170] width 44 height 24
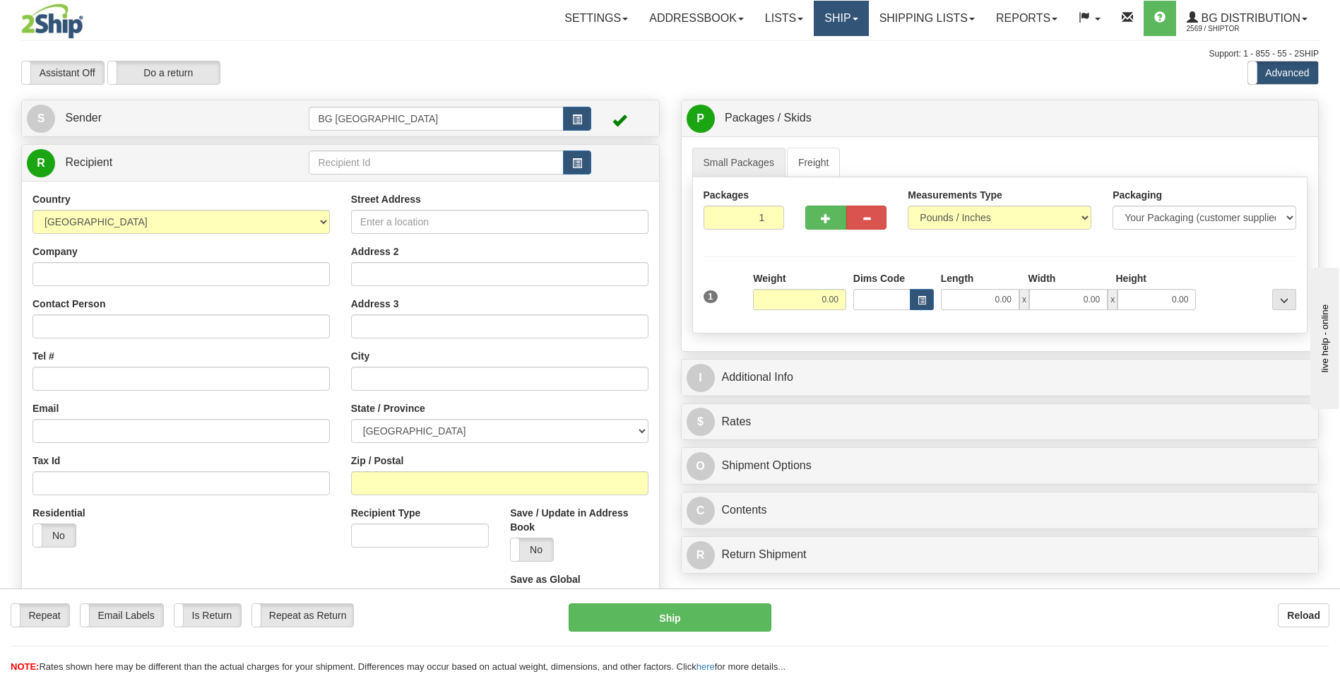
click at [828, 16] on link "Ship" at bounding box center [841, 18] width 54 height 35
